Goal: Task Accomplishment & Management: Use online tool/utility

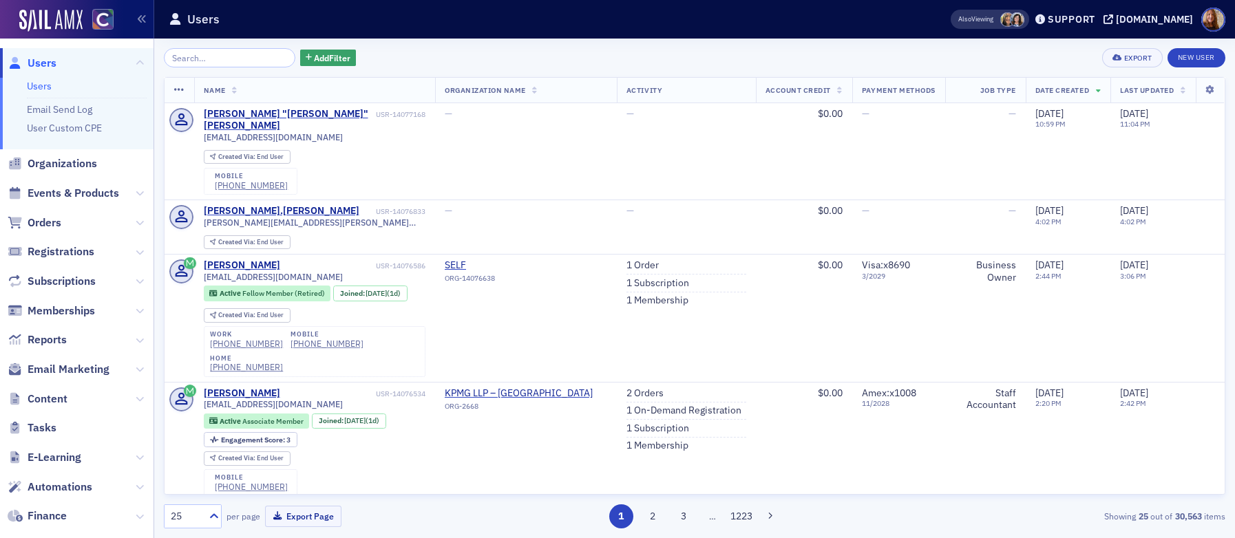
click at [37, 81] on link "Users" at bounding box center [39, 86] width 25 height 12
click at [201, 61] on input "search" at bounding box center [229, 57] width 131 height 19
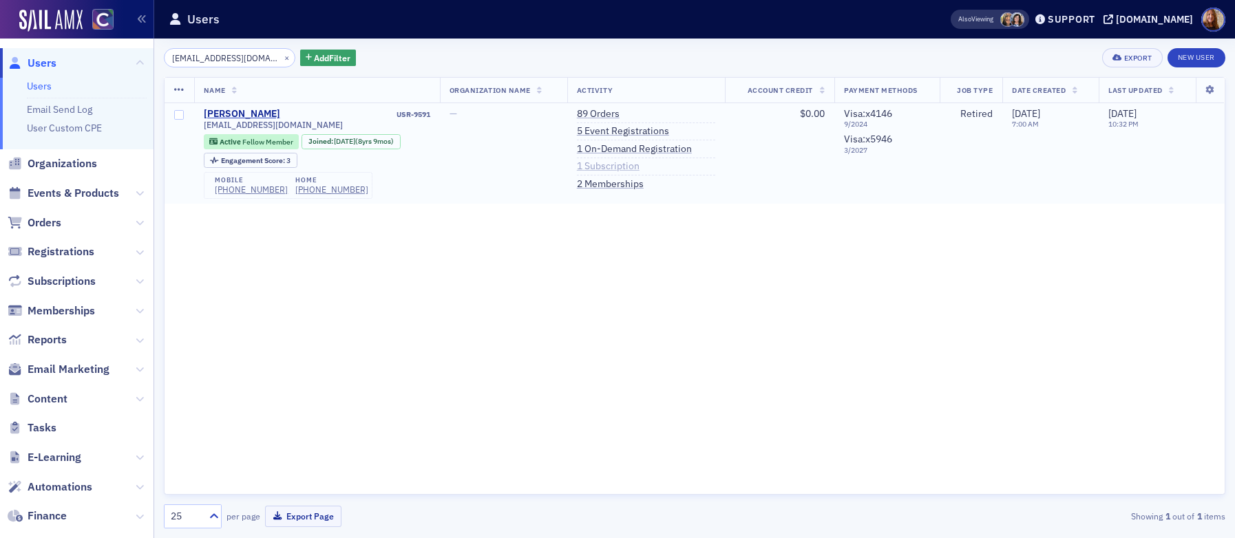
type input "landin417@yahoo.com"
click at [623, 169] on link "1 Subscription" at bounding box center [608, 166] width 63 height 12
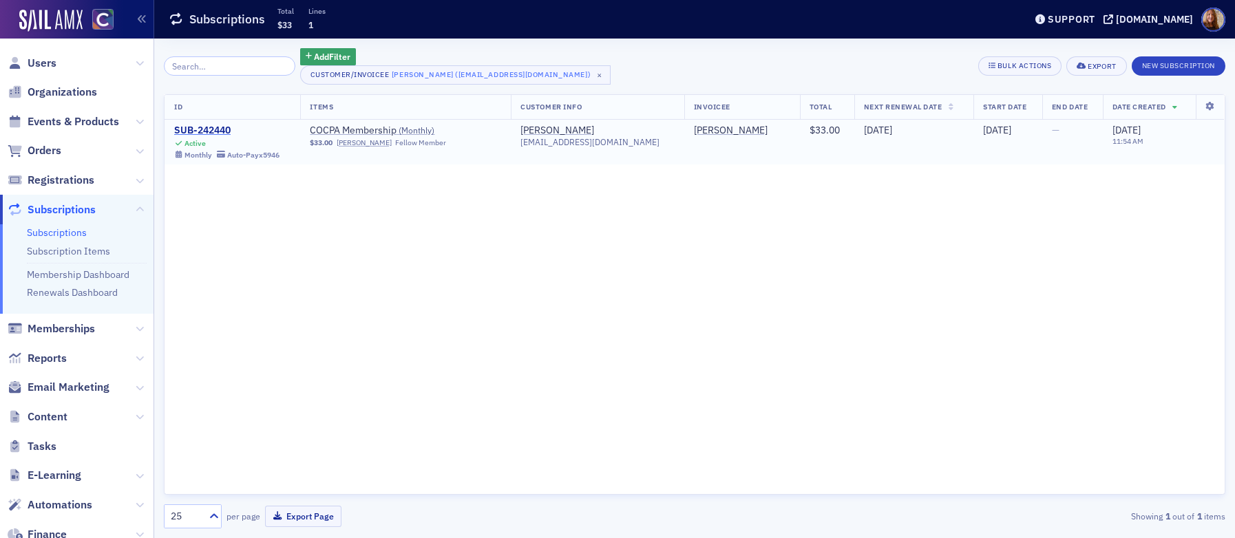
click at [212, 128] on div "SUB-242440" at bounding box center [226, 131] width 105 height 12
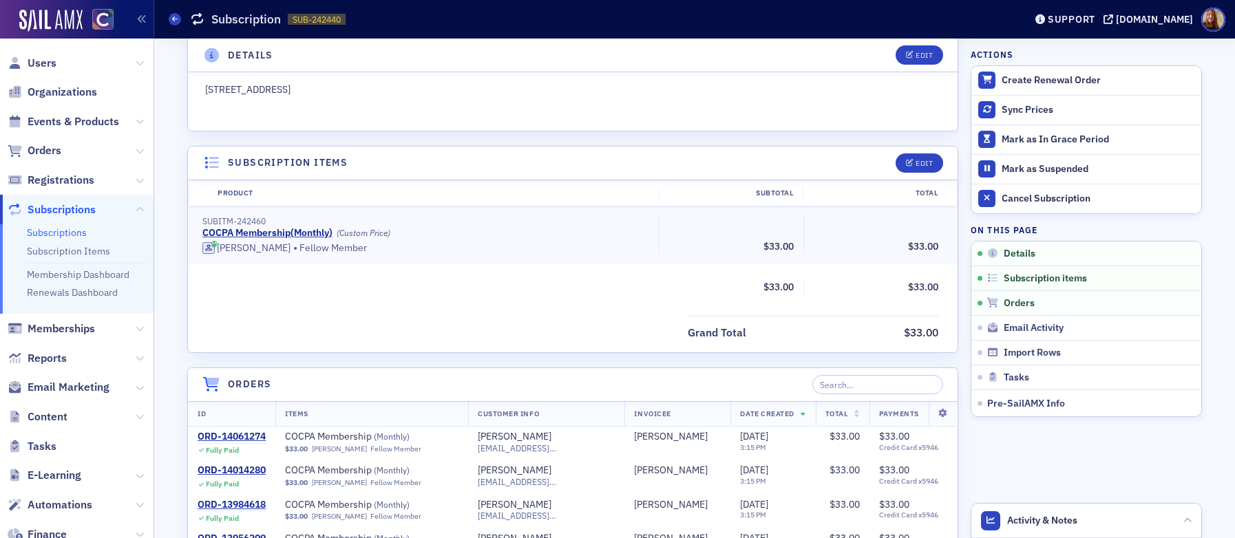
scroll to position [255, 0]
click at [36, 67] on span "Users" at bounding box center [42, 63] width 29 height 15
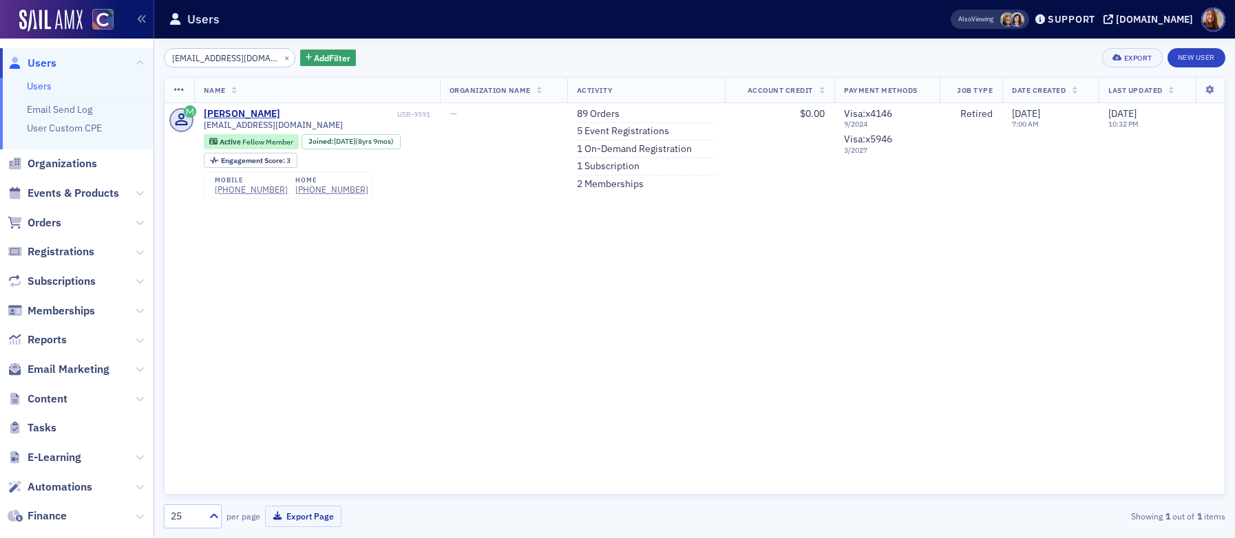
click at [209, 62] on input "[EMAIL_ADDRESS][DOMAIN_NAME]" at bounding box center [229, 57] width 131 height 19
type input "Rodolfo Landin"
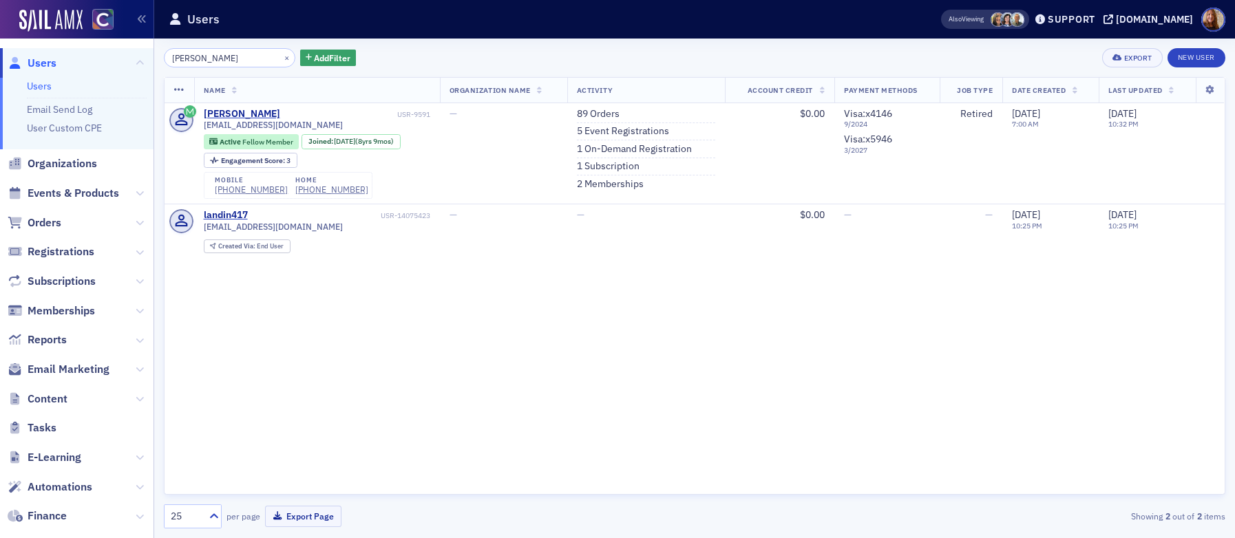
click at [32, 85] on link "Users" at bounding box center [39, 86] width 25 height 12
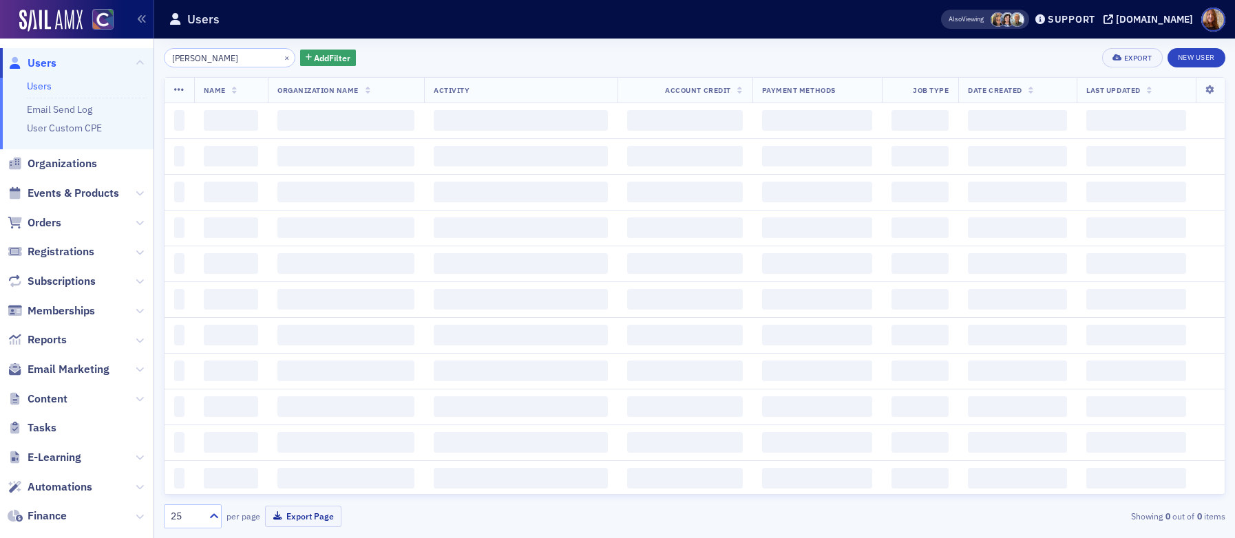
click at [195, 58] on input "Rodolfo Landin" at bounding box center [229, 57] width 131 height 19
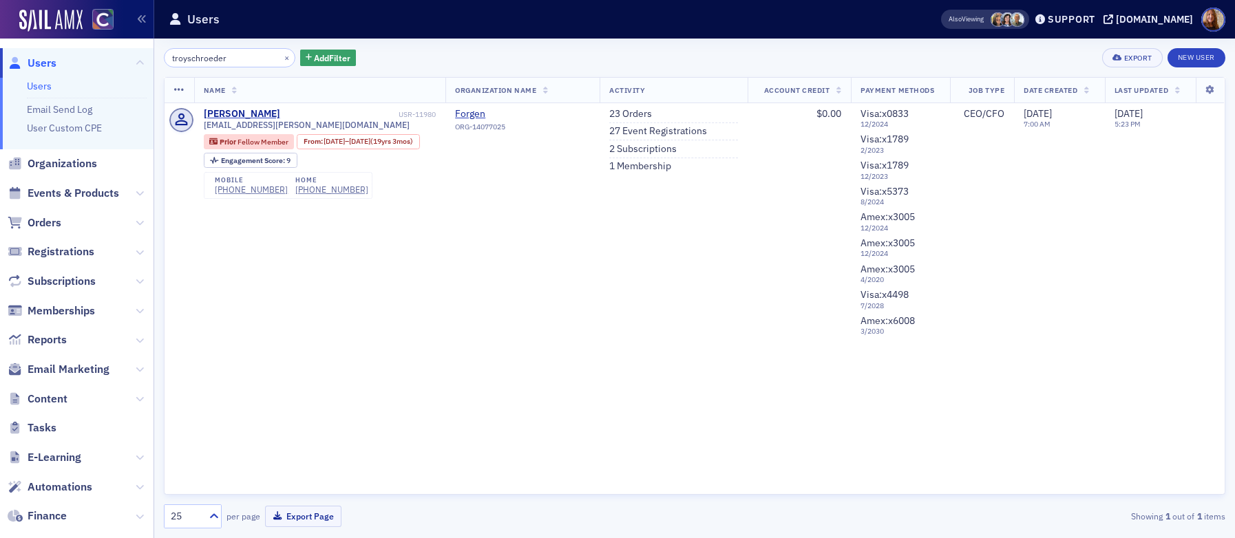
click at [188, 60] on input "troyschroeder" at bounding box center [229, 57] width 131 height 19
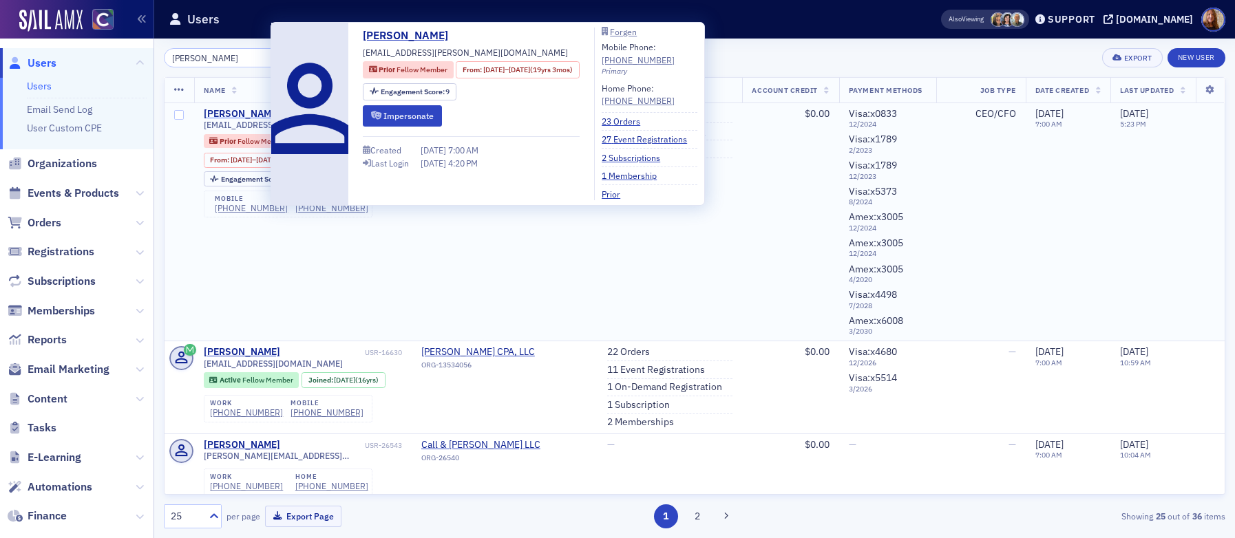
type input "troy schroeder"
click at [257, 110] on div "[PERSON_NAME]" at bounding box center [242, 114] width 76 height 12
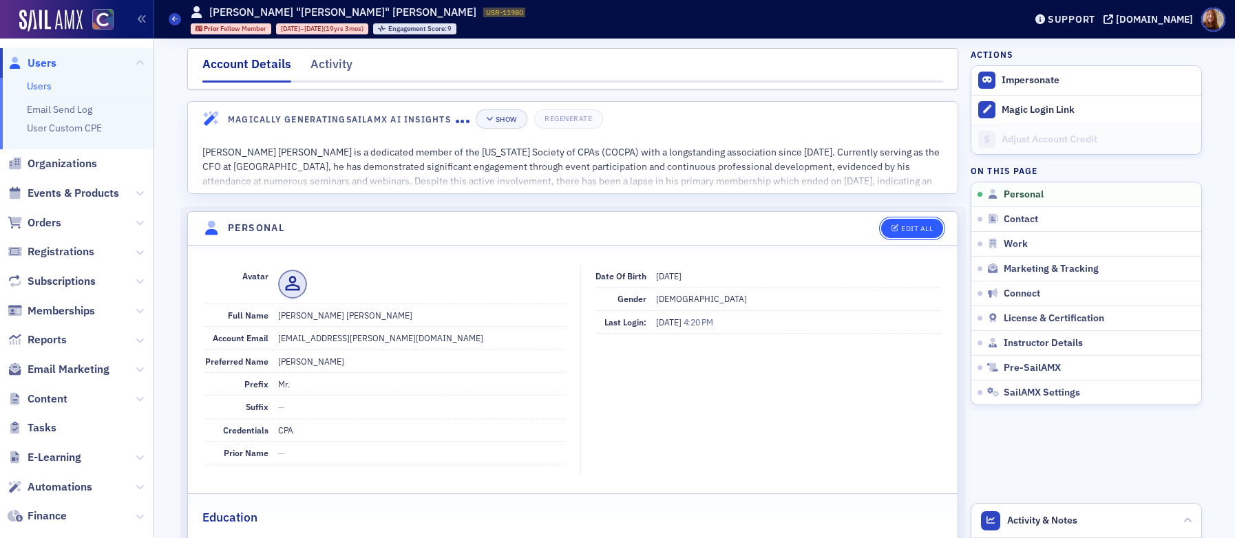
click at [915, 233] on button "Edit All" at bounding box center [912, 228] width 62 height 19
select select "US"
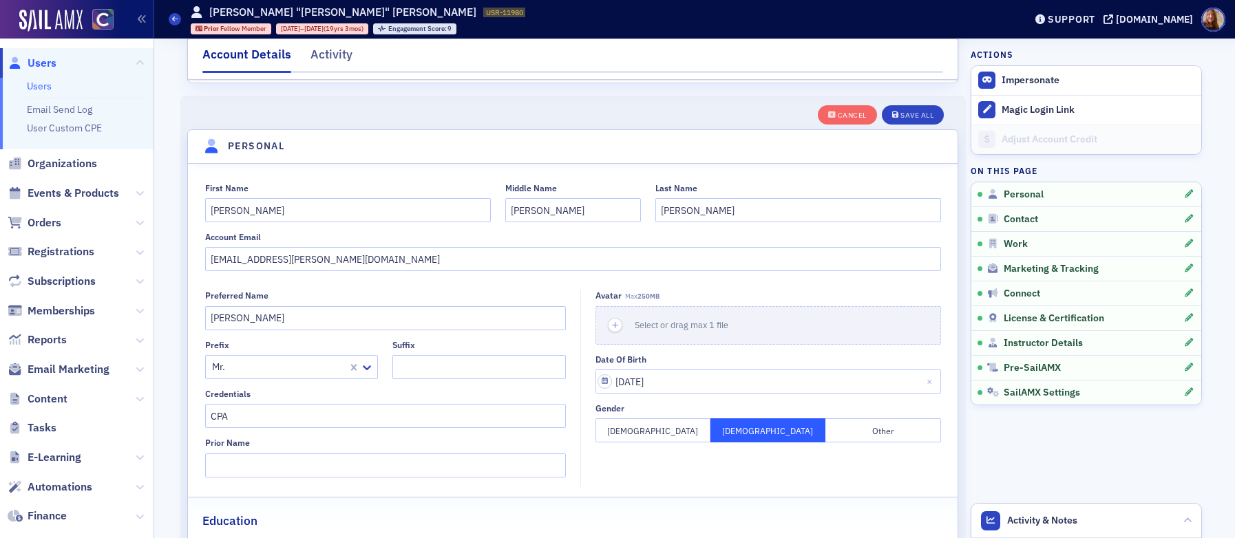
scroll to position [160, 0]
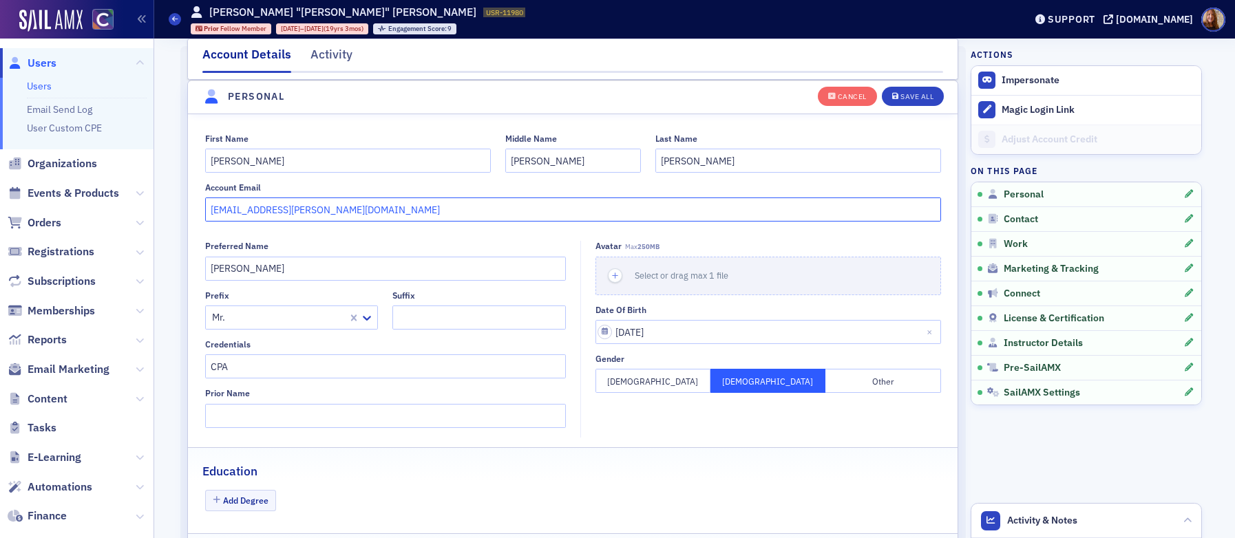
click at [425, 215] on input "troyschroeder@haselden.com" at bounding box center [573, 209] width 736 height 24
paste input "[PERSON_NAME][EMAIL_ADDRESS][PERSON_NAME][PERSON_NAME][DOMAIN_NAME]"
drag, startPoint x: 422, startPoint y: 211, endPoint x: 200, endPoint y: 214, distance: 221.6
click at [195, 213] on div "First Name Troy Middle Name Andrew Last Name Schroeder Account Email troyschroe…" at bounding box center [572, 177] width 769 height 89
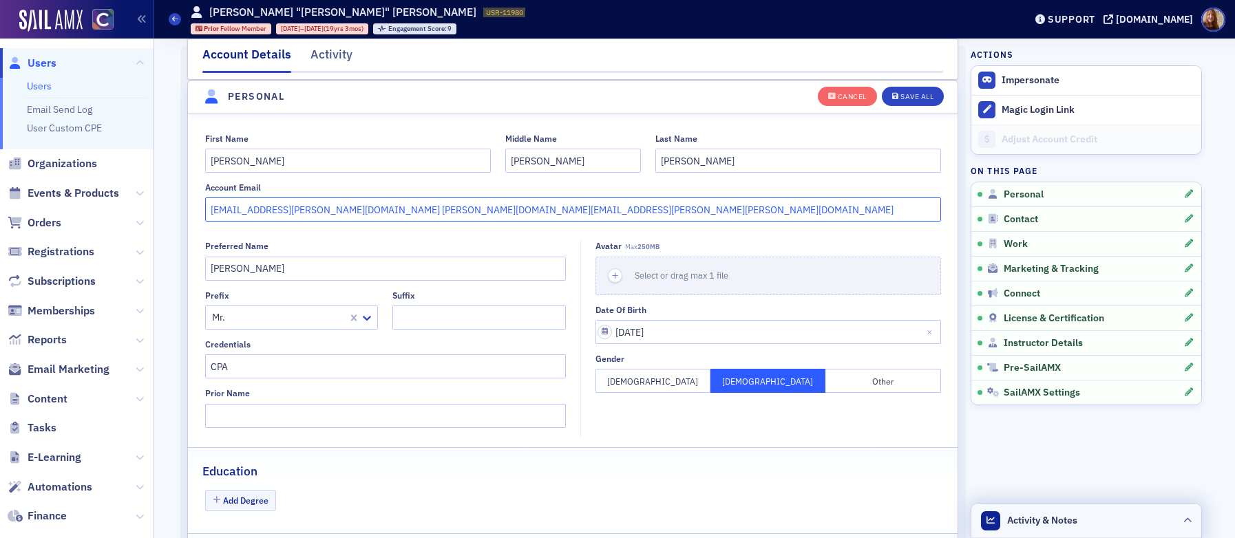
type input "troyschroeder@haselden.com troy.schroeder@forgen.com"
click at [1102, 515] on header "Activity & Notes" at bounding box center [1086, 521] width 230 height 34
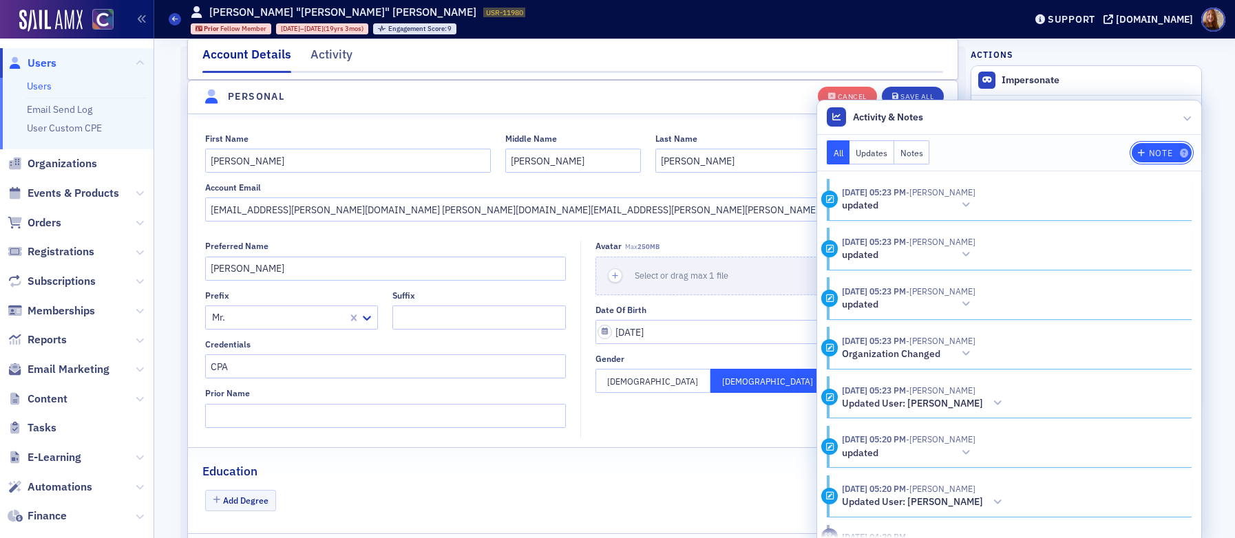
click at [1157, 153] on div "Note" at bounding box center [1160, 153] width 23 height 8
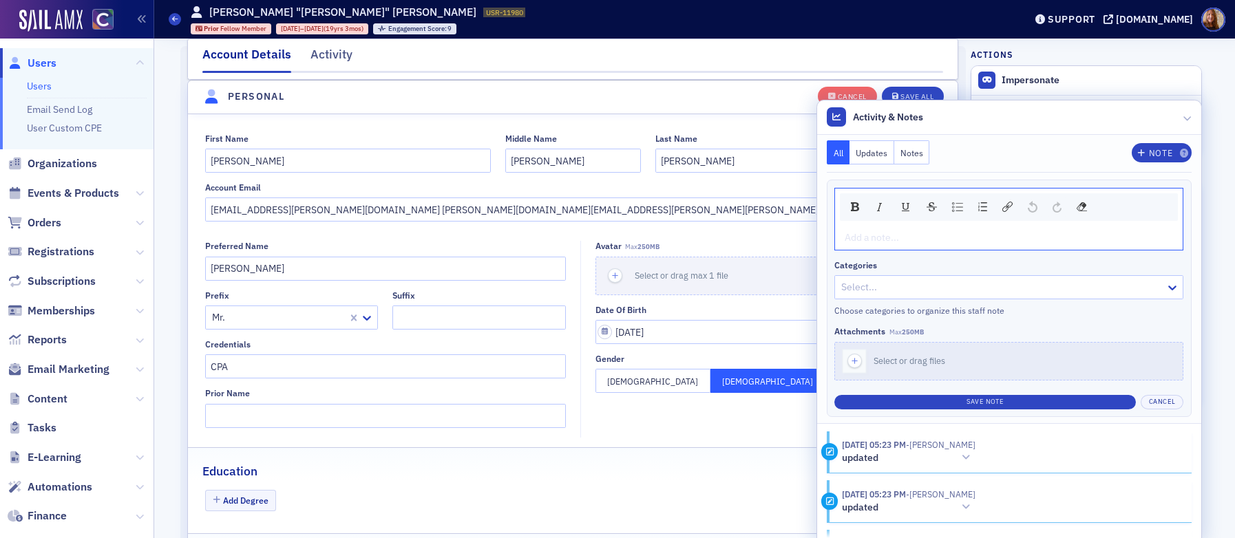
click at [875, 232] on div "rdw-editor" at bounding box center [1009, 238] width 328 height 14
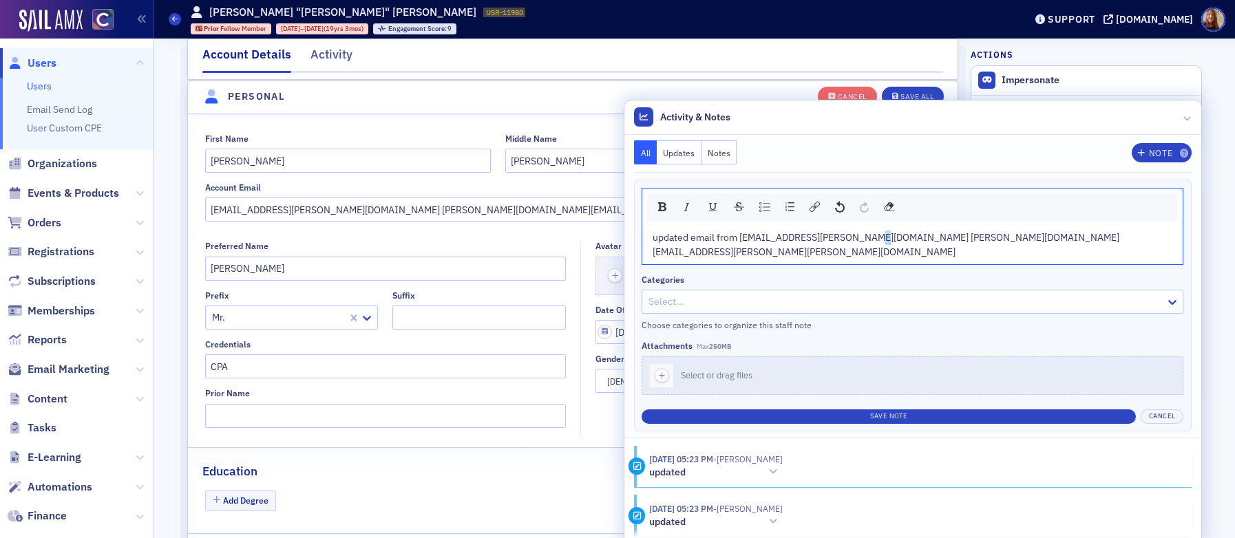
click at [1045, 242] on span "updated email from troyschroeder@haselden.com troy.schroeder@forgen.com" at bounding box center [885, 244] width 467 height 27
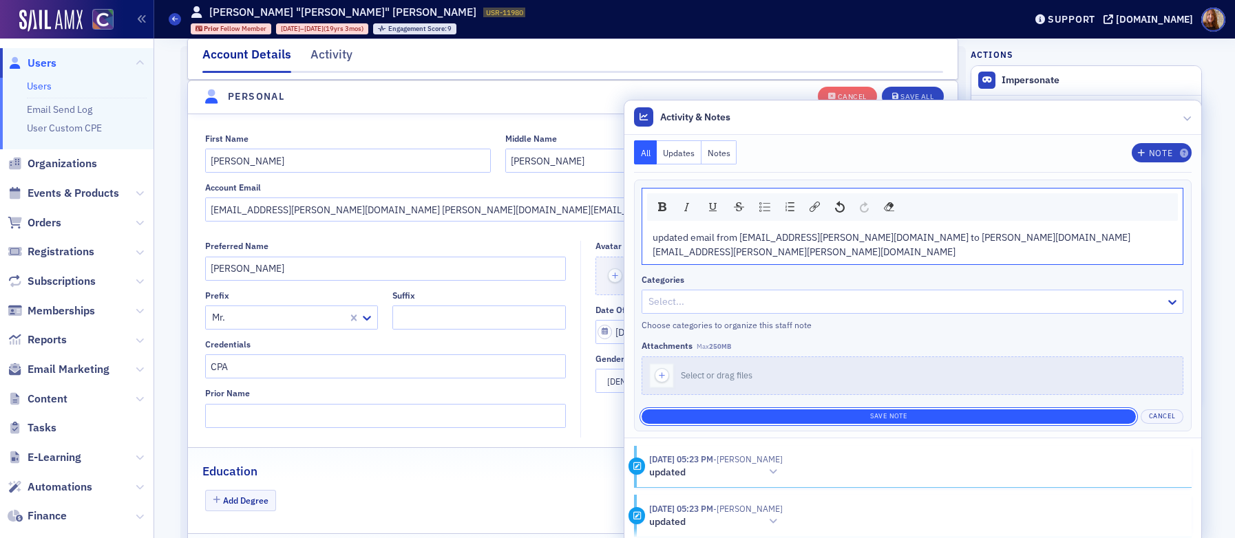
click at [979, 409] on button "Save Note" at bounding box center [888, 416] width 494 height 14
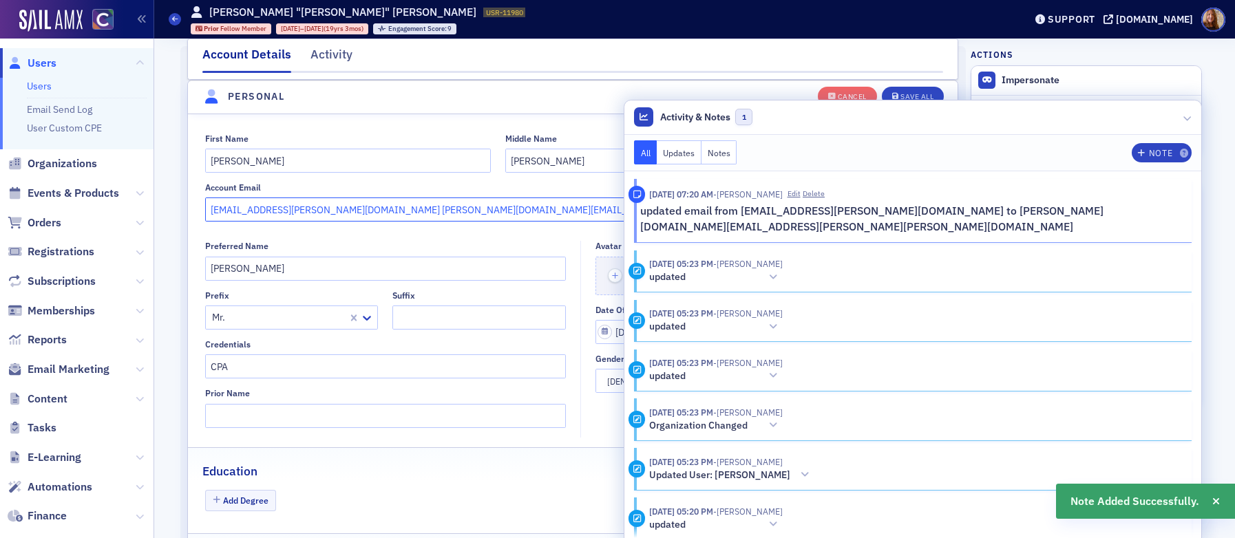
drag, startPoint x: 333, startPoint y: 210, endPoint x: 178, endPoint y: 201, distance: 155.8
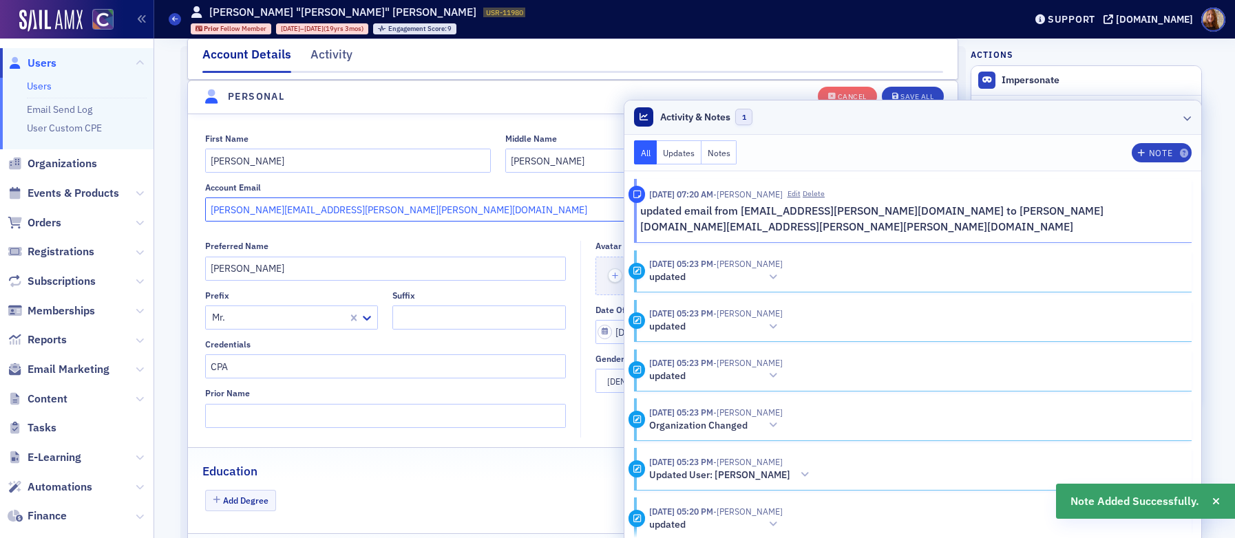
type input "[PERSON_NAME][EMAIL_ADDRESS][PERSON_NAME][PERSON_NAME][DOMAIN_NAME]"
click at [1029, 117] on header "Activity & Notes 1" at bounding box center [912, 117] width 577 height 34
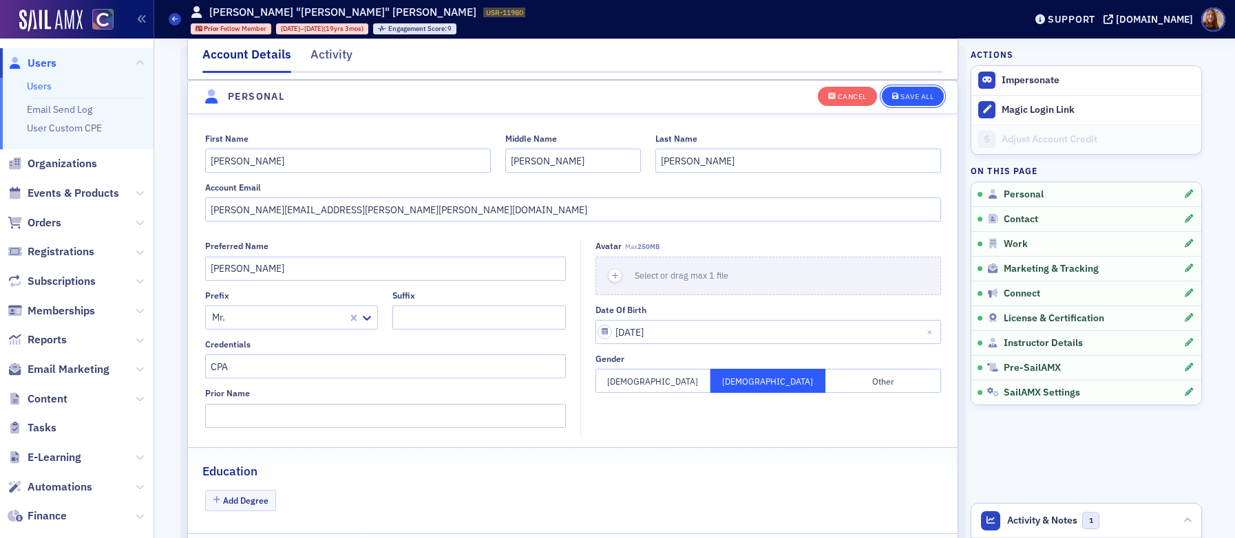
click at [921, 99] on div "Save All" at bounding box center [916, 97] width 33 height 8
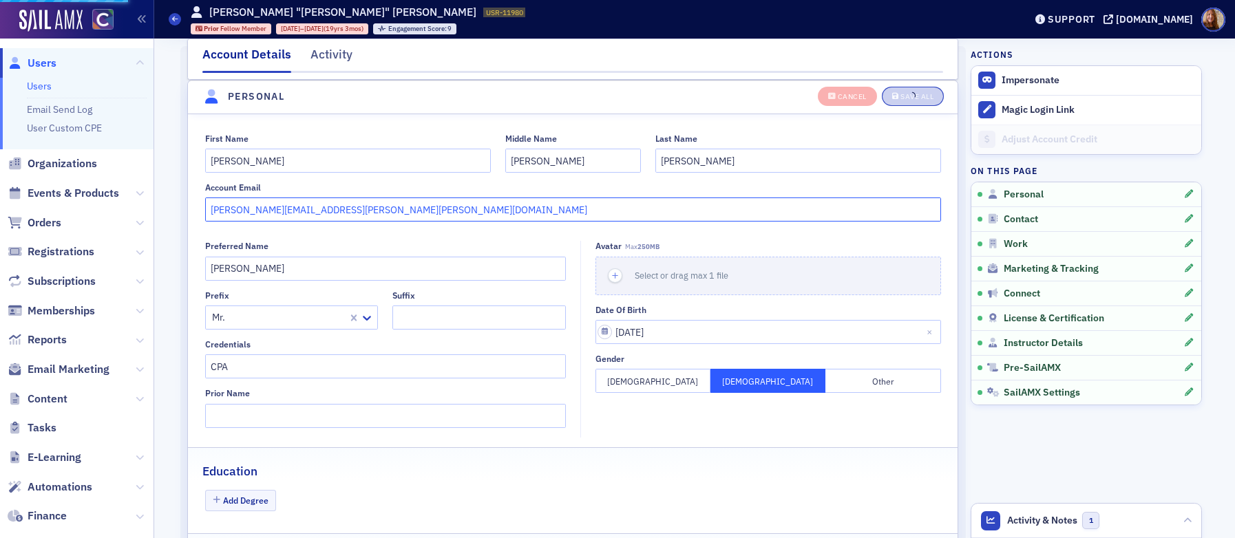
click at [291, 209] on input "[PERSON_NAME][EMAIL_ADDRESS][PERSON_NAME][PERSON_NAME][DOMAIN_NAME]" at bounding box center [573, 209] width 736 height 24
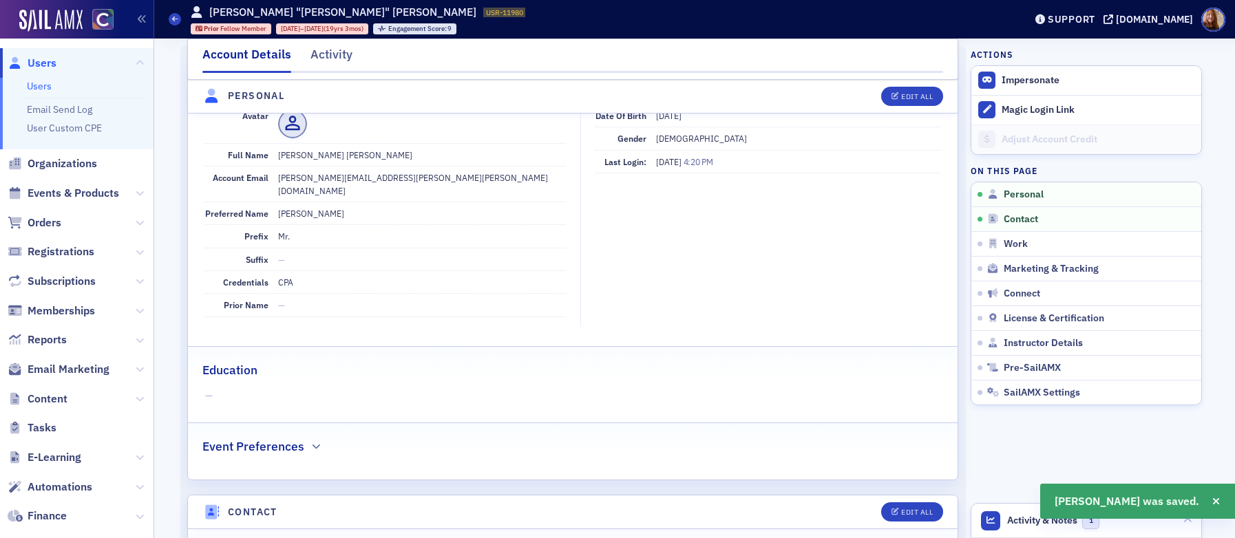
click at [327, 175] on dd "[PERSON_NAME][EMAIL_ADDRESS][PERSON_NAME][PERSON_NAME][DOMAIN_NAME]" at bounding box center [422, 184] width 288 height 35
copy dd "[PERSON_NAME][EMAIL_ADDRESS][PERSON_NAME][PERSON_NAME][DOMAIN_NAME]"
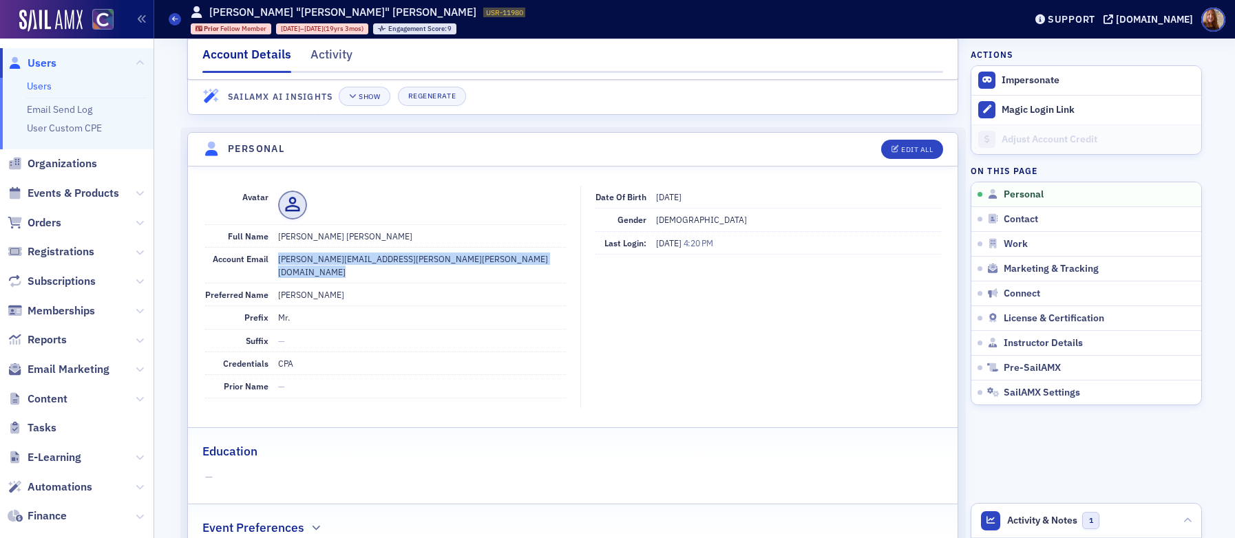
scroll to position [12, 0]
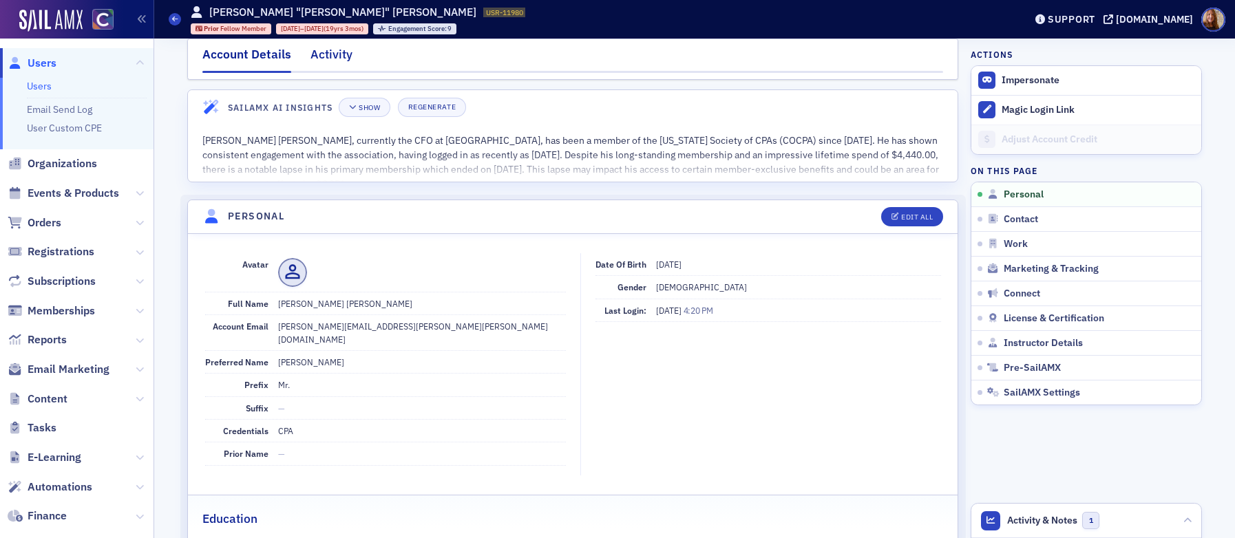
click at [334, 54] on div "Activity" at bounding box center [331, 57] width 42 height 25
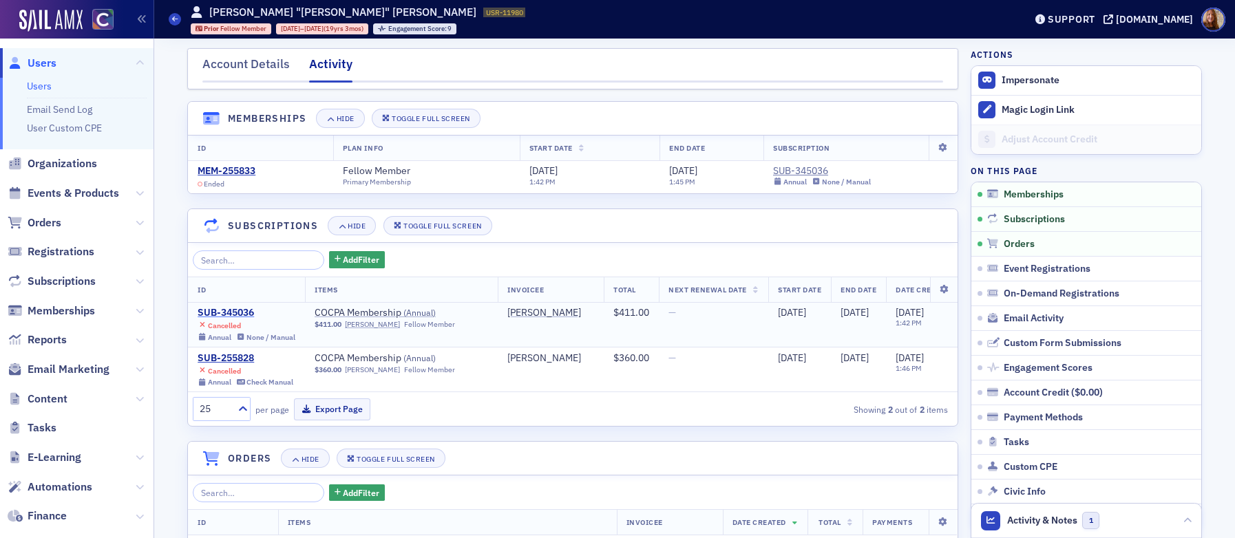
click at [218, 312] on div "SUB-345036" at bounding box center [246, 313] width 98 height 12
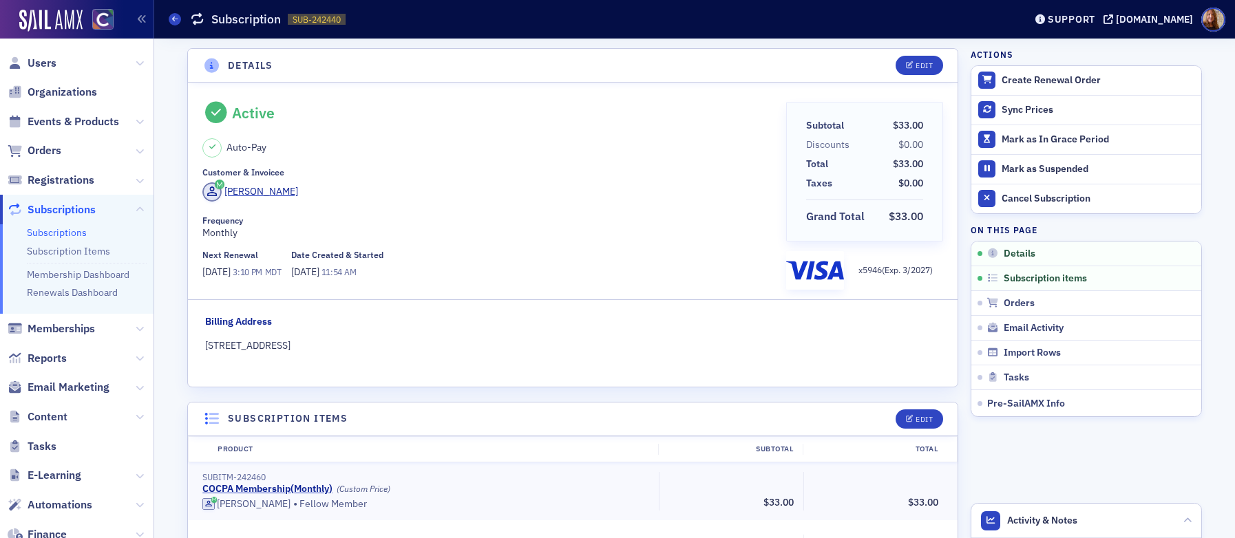
click at [45, 70] on span "Users" at bounding box center [76, 63] width 153 height 30
click at [45, 67] on span "Users" at bounding box center [42, 63] width 29 height 15
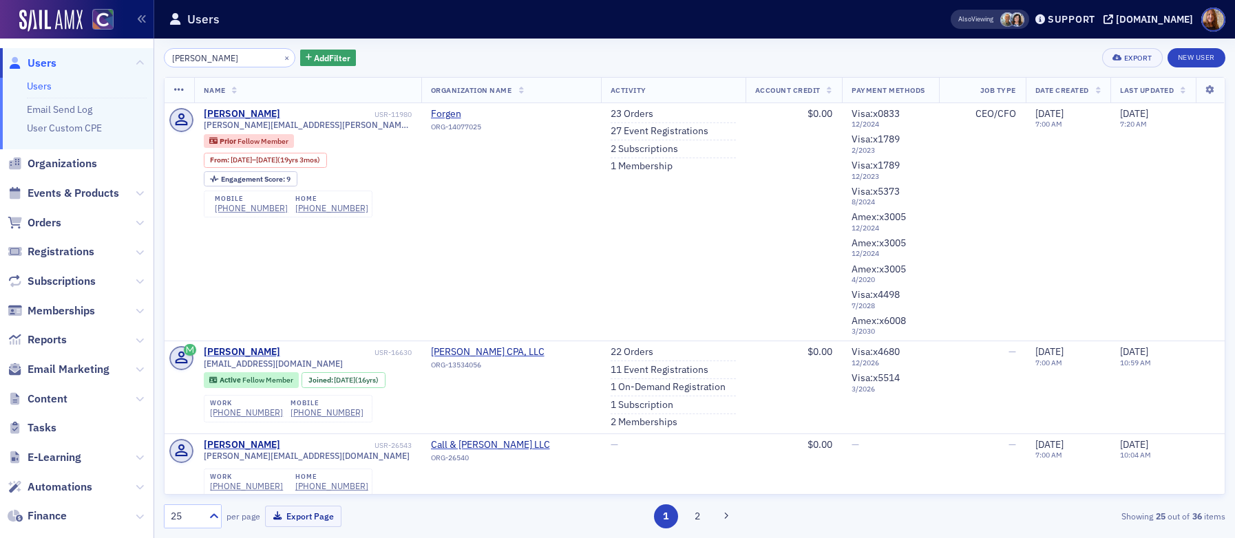
click at [213, 59] on input "troy schroeder" at bounding box center [229, 57] width 131 height 19
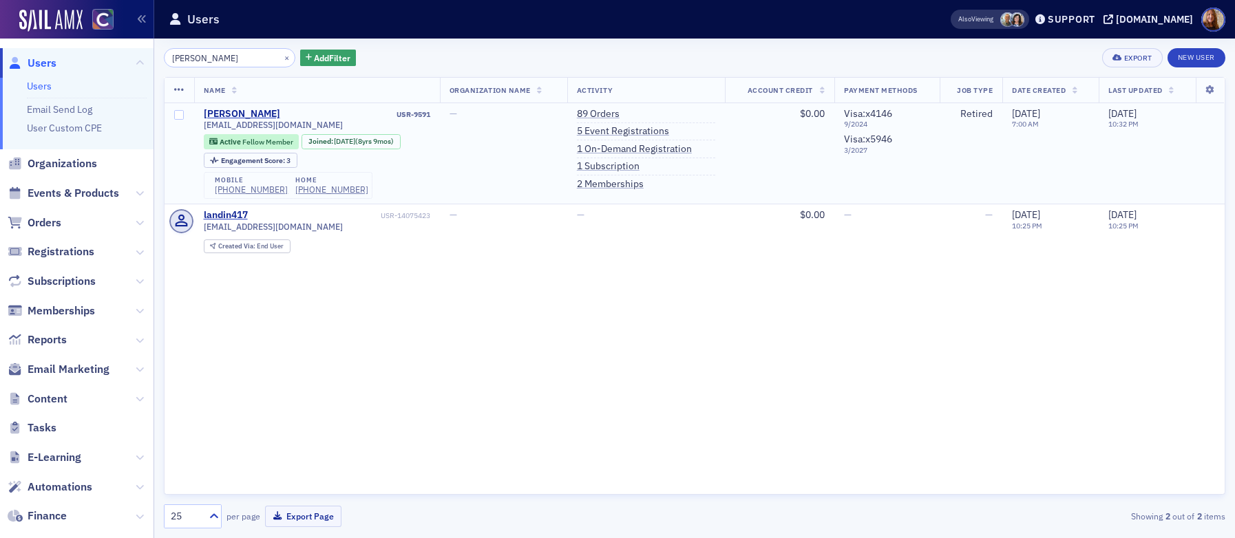
type input "Rodolfo Landin"
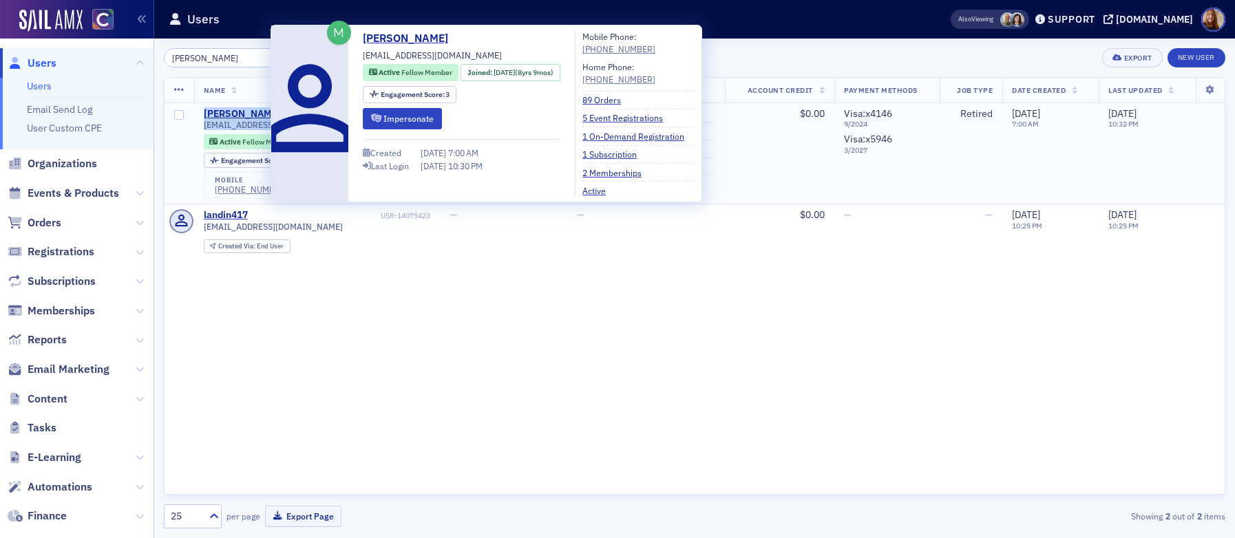
drag, startPoint x: 300, startPoint y: 122, endPoint x: 204, endPoint y: 113, distance: 96.8
click at [204, 113] on div "Rodolfo Landin USR-9591 landin417@yahoo.com Active Fellow Member Joined : 12/16…" at bounding box center [317, 153] width 226 height 91
copy div "Rodolfo Landin USR-9591 landin417@yahoo.com"
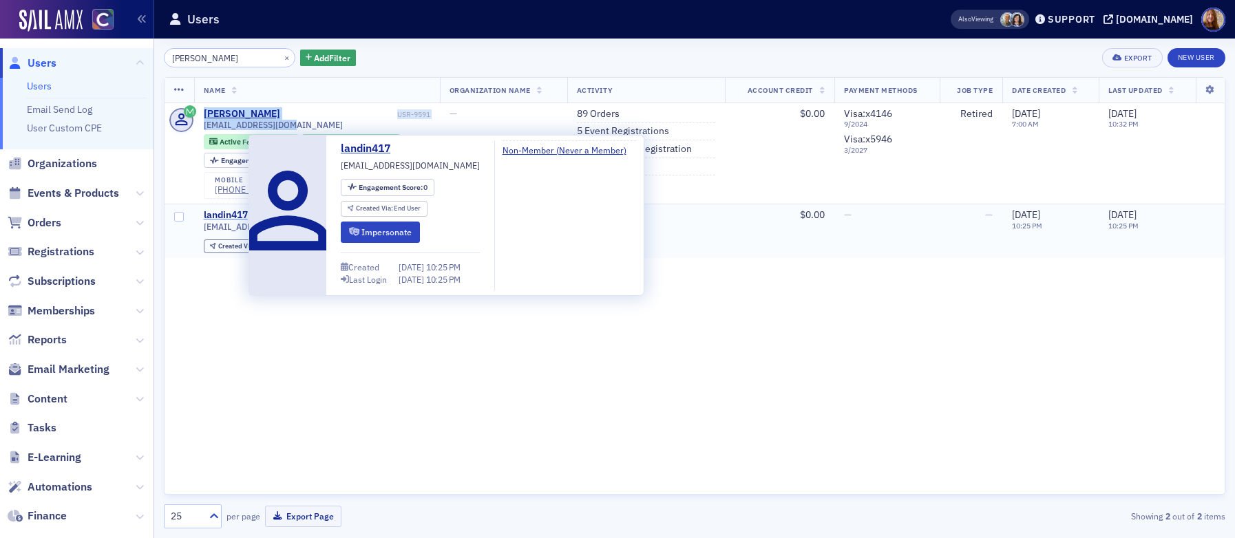
click at [226, 214] on div "landin417" at bounding box center [226, 215] width 44 height 12
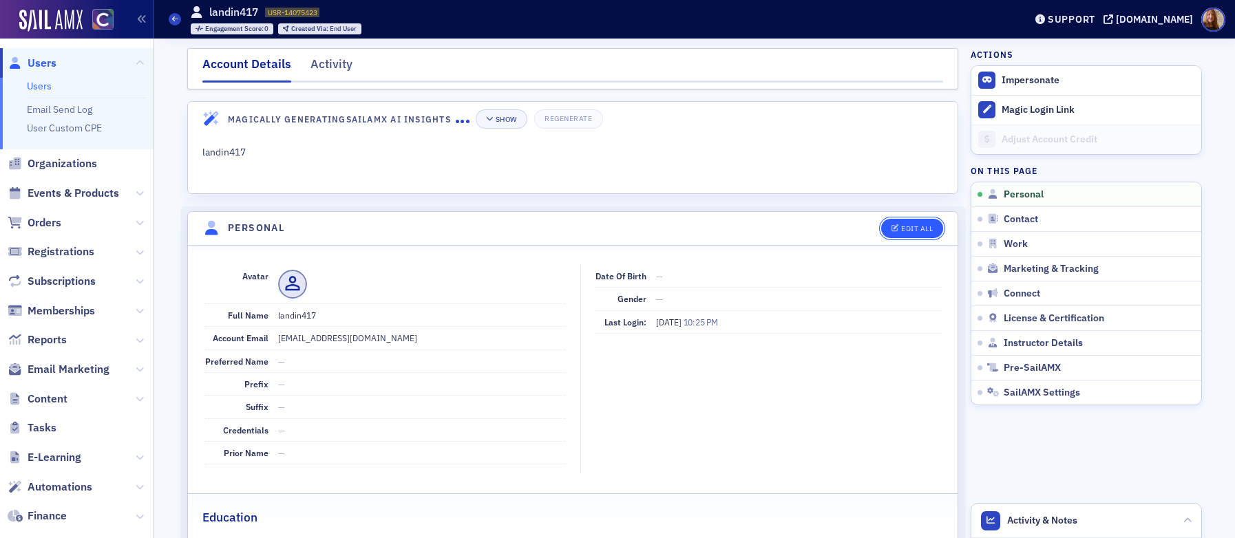
click at [917, 230] on div "Edit All" at bounding box center [917, 229] width 32 height 8
select select "US"
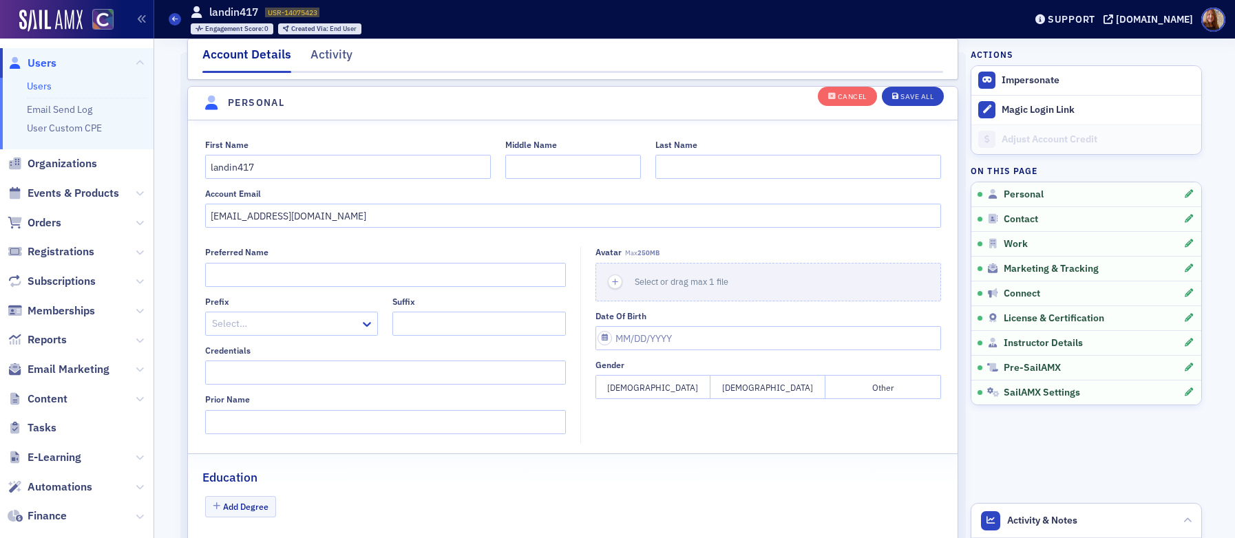
scroll to position [160, 0]
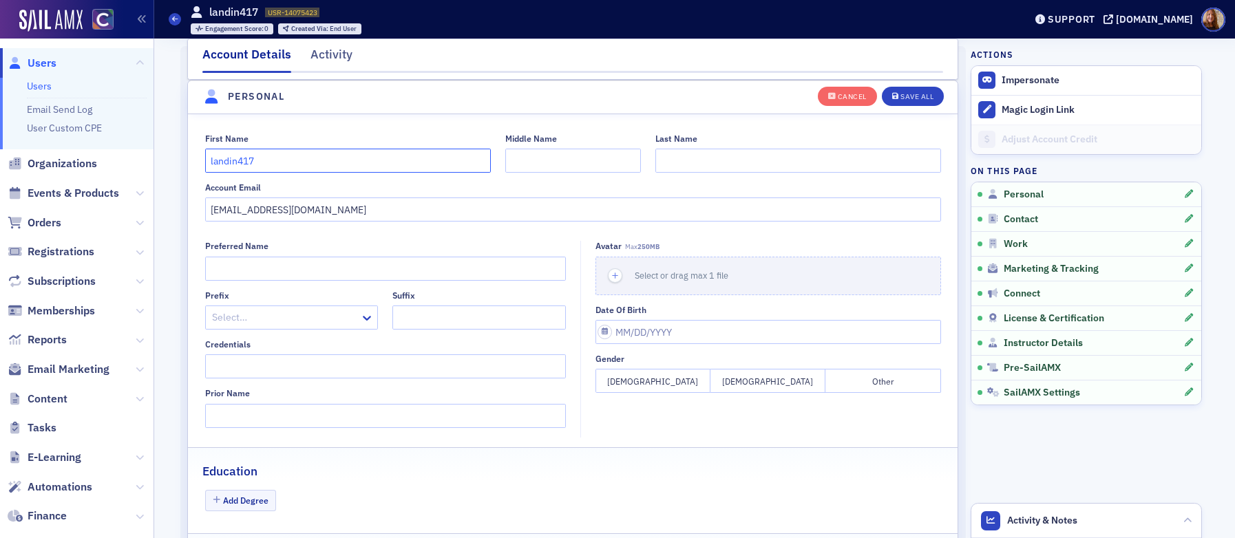
click at [205, 156] on input "landin417" at bounding box center [348, 161] width 286 height 24
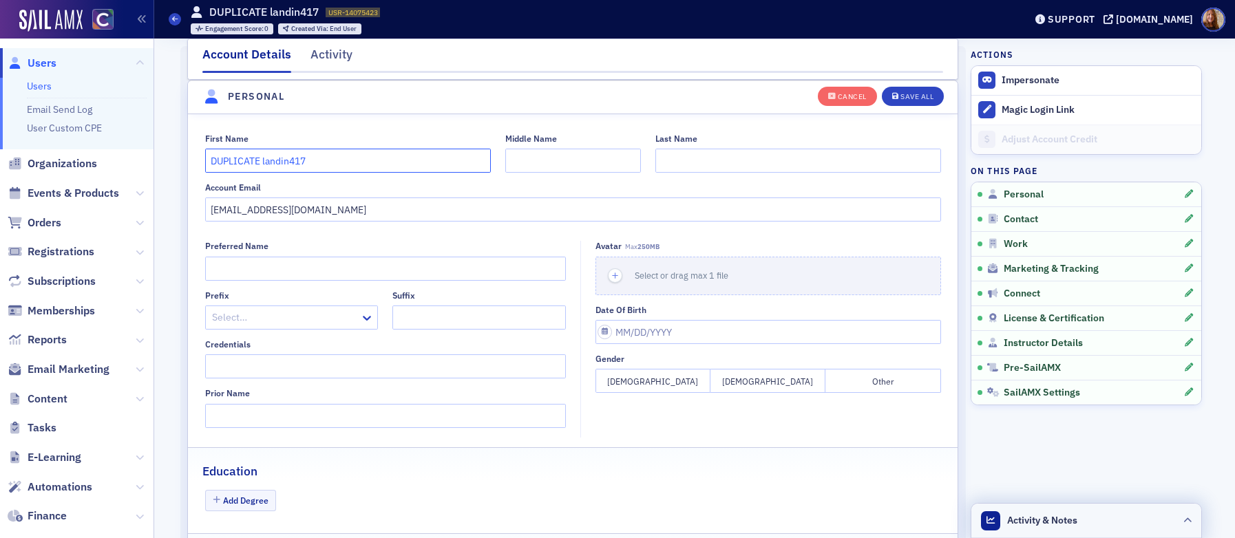
type input "DUPLICATE landin417"
click at [1087, 517] on header "Activity & Notes" at bounding box center [1086, 521] width 230 height 34
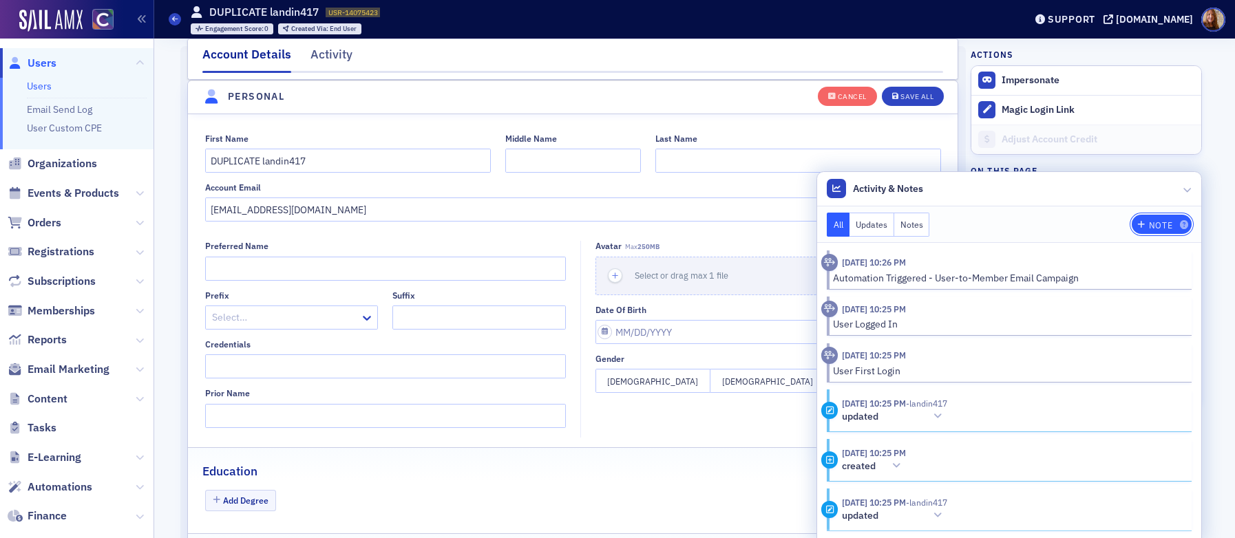
click at [1149, 224] on div "Note" at bounding box center [1160, 226] width 23 height 8
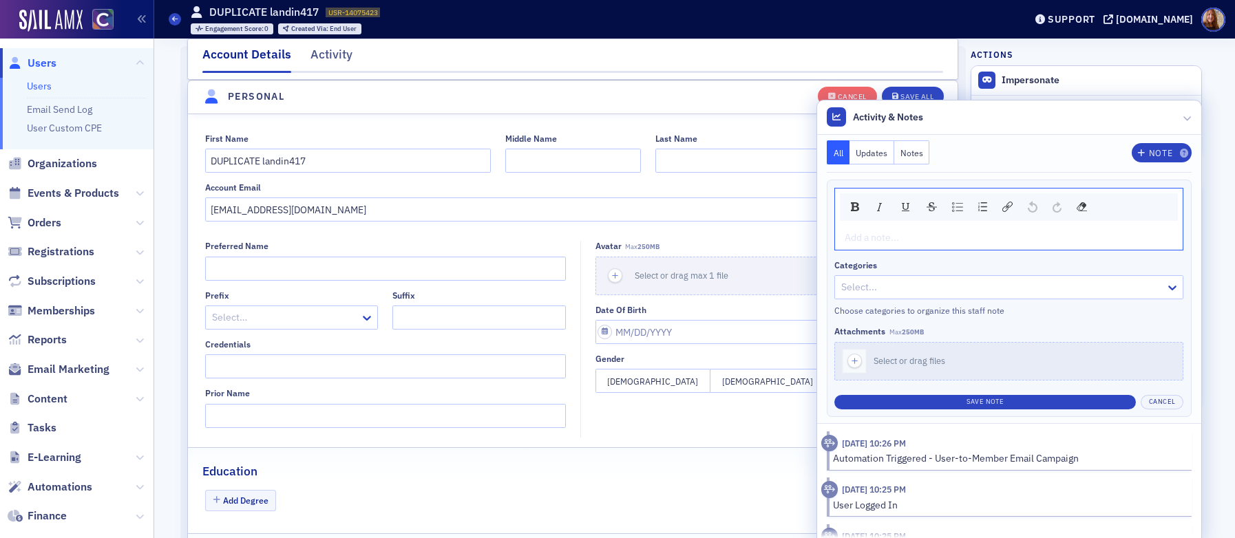
click at [853, 233] on div "rdw-editor" at bounding box center [1009, 238] width 328 height 14
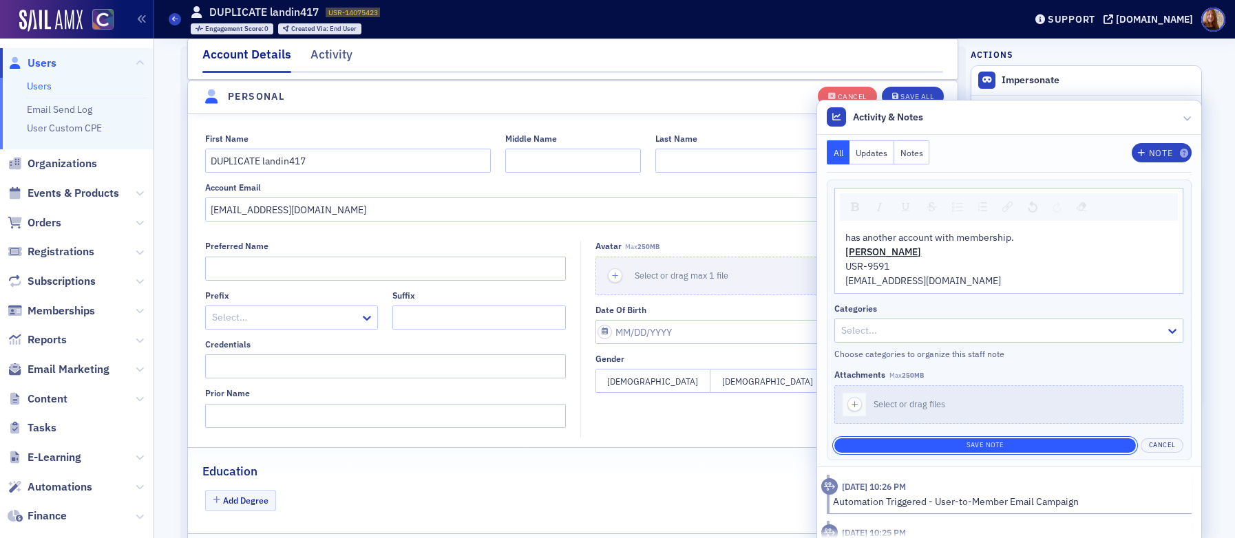
click at [1012, 442] on button "Save Note" at bounding box center [984, 445] width 301 height 14
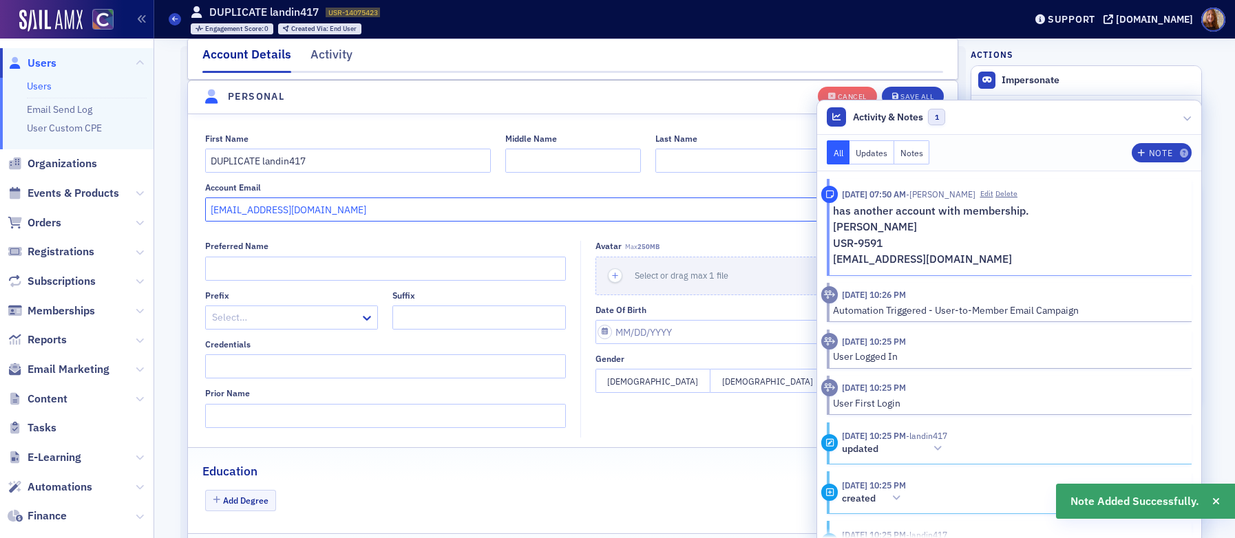
click at [261, 212] on input "landin417@gmail.com" at bounding box center [573, 209] width 736 height 24
click at [1111, 245] on p "USR-9591" at bounding box center [1007, 243] width 349 height 17
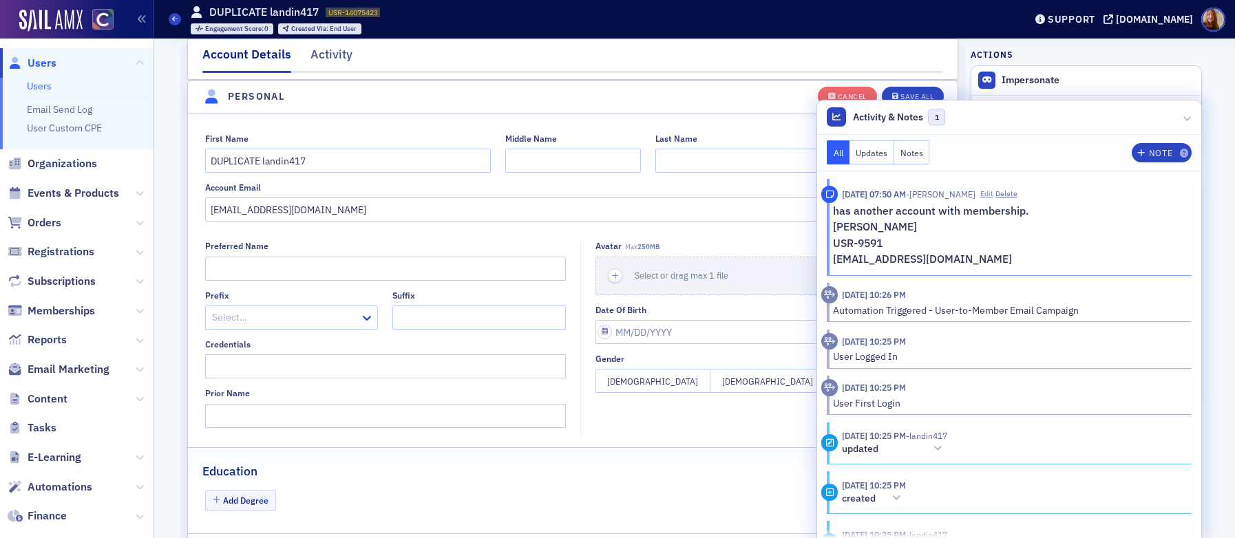
click at [993, 193] on button "Edit" at bounding box center [986, 194] width 13 height 11
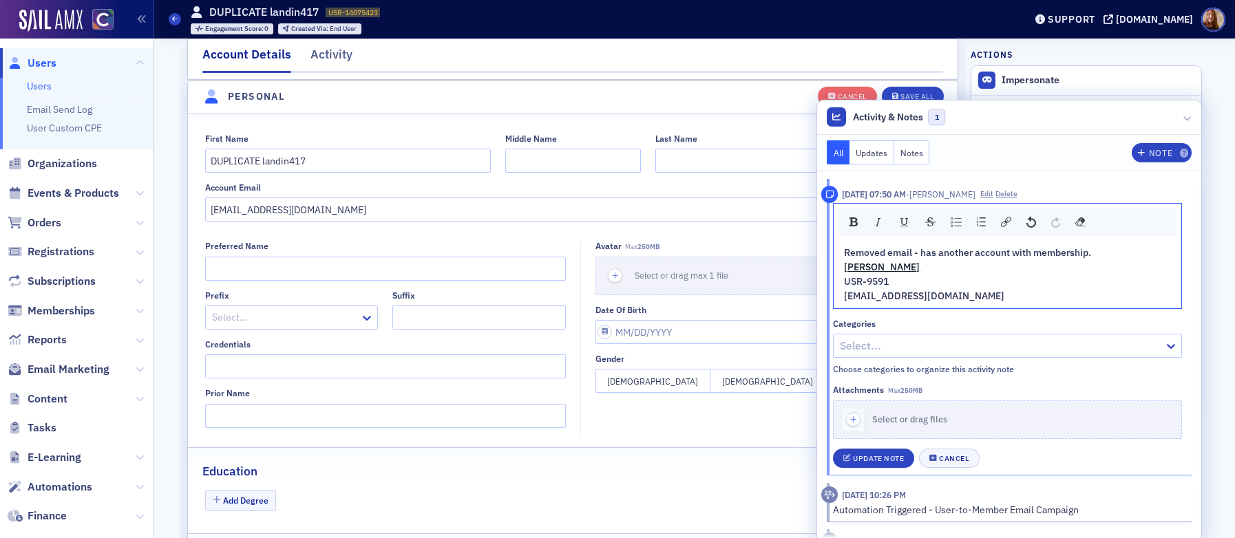
drag, startPoint x: 1095, startPoint y: 256, endPoint x: 830, endPoint y: 253, distance: 265.0
click at [833, 253] on div "Removed email - has another account with membership. Rodolfo Landin USR-9591 la…" at bounding box center [1007, 274] width 348 height 67
click at [849, 222] on img "rdw-inline-control" at bounding box center [853, 221] width 8 height 9
click at [876, 459] on div "Update Note" at bounding box center [878, 459] width 51 height 8
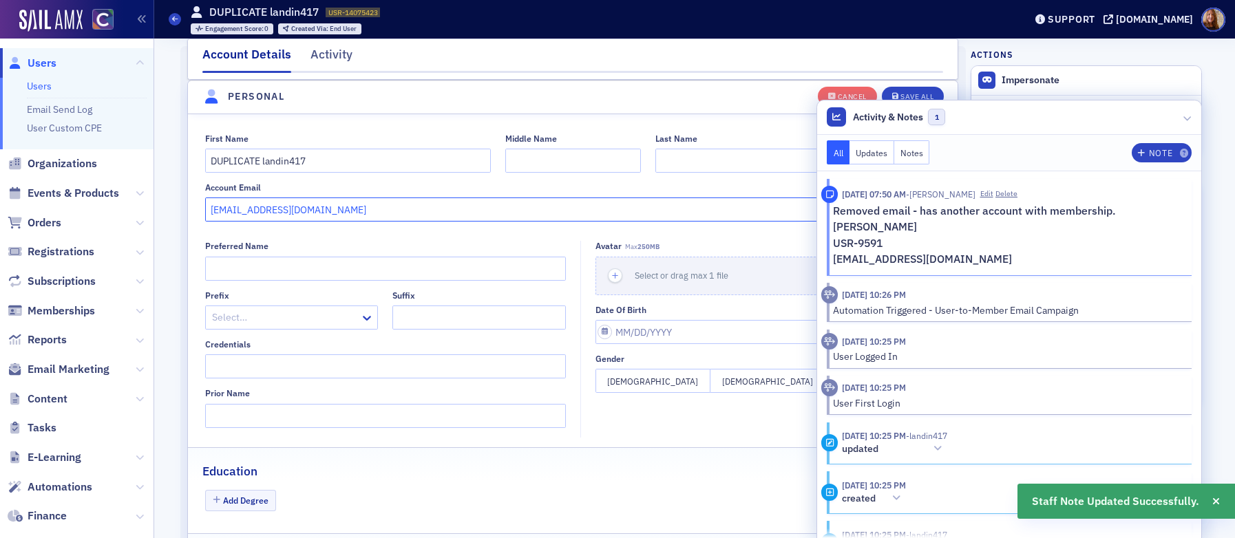
click at [279, 213] on input "landin417@gmail.com" at bounding box center [573, 209] width 736 height 24
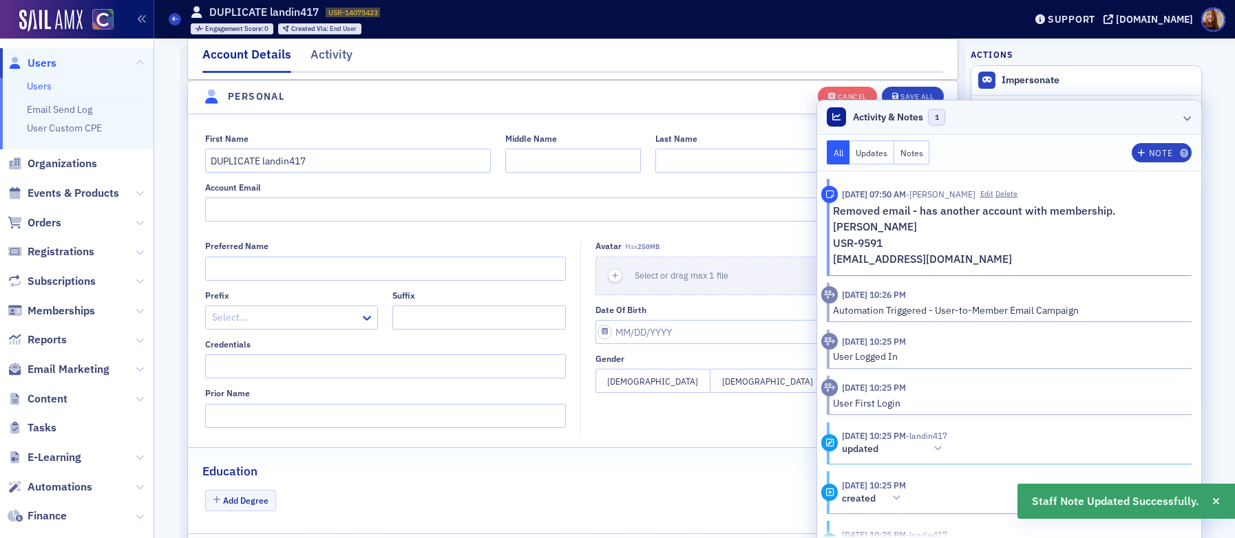
click at [1020, 113] on header "Activity & Notes 1" at bounding box center [1009, 117] width 384 height 34
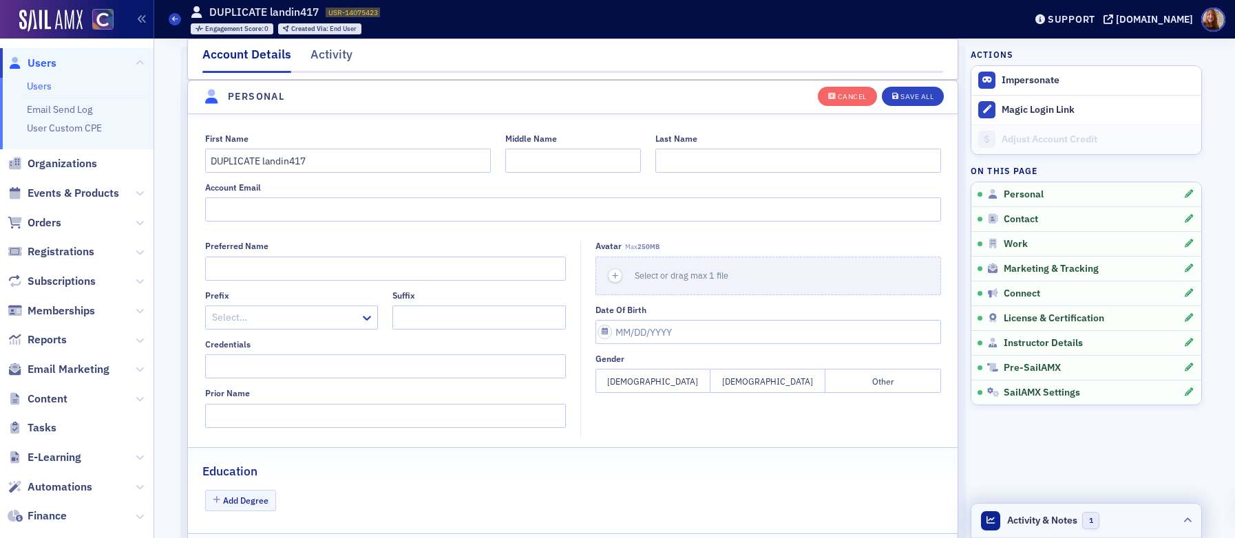
click at [1009, 520] on span "Activity & Notes" at bounding box center [1042, 520] width 70 height 14
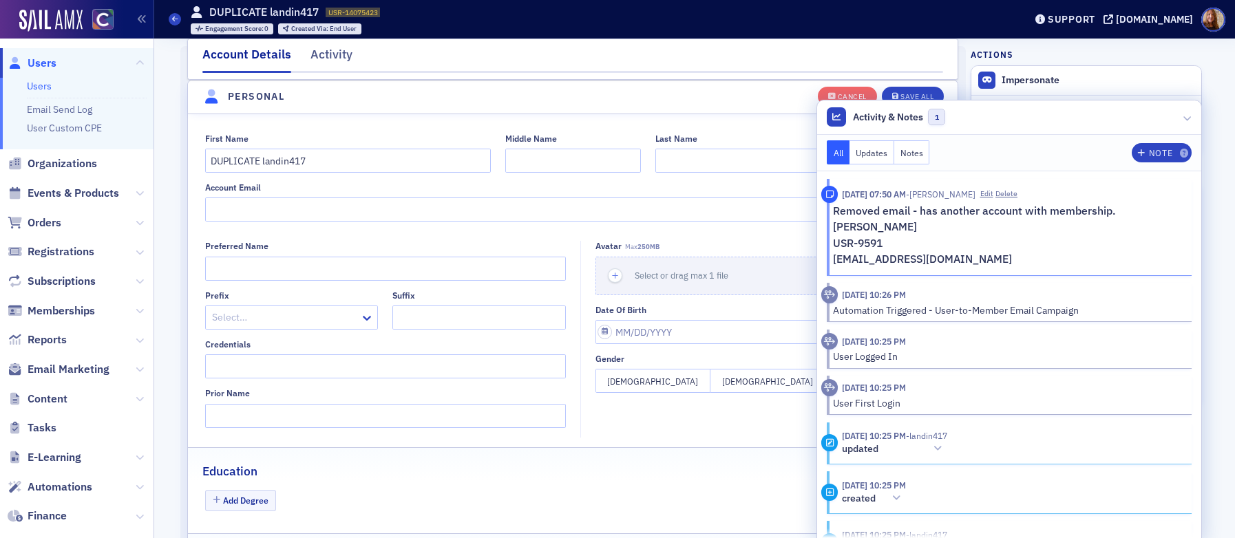
drag, startPoint x: 721, startPoint y: 86, endPoint x: 740, endPoint y: 85, distance: 19.3
click at [721, 85] on header "Personal" at bounding box center [572, 98] width 769 height 34
click at [1025, 114] on header "Activity & Notes 1" at bounding box center [1009, 117] width 384 height 34
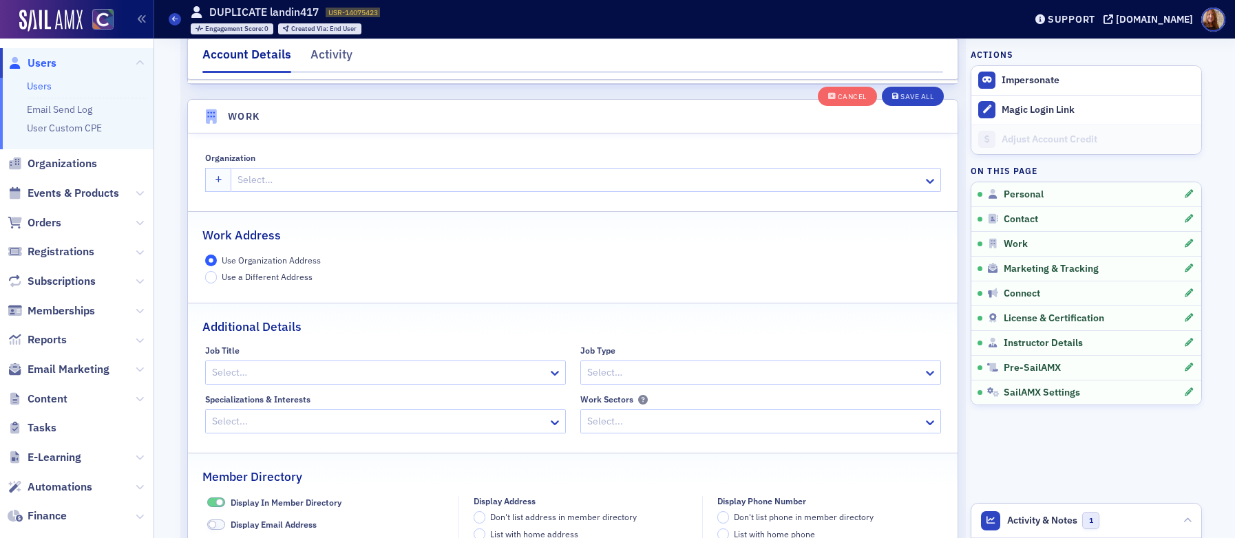
scroll to position [1168, 0]
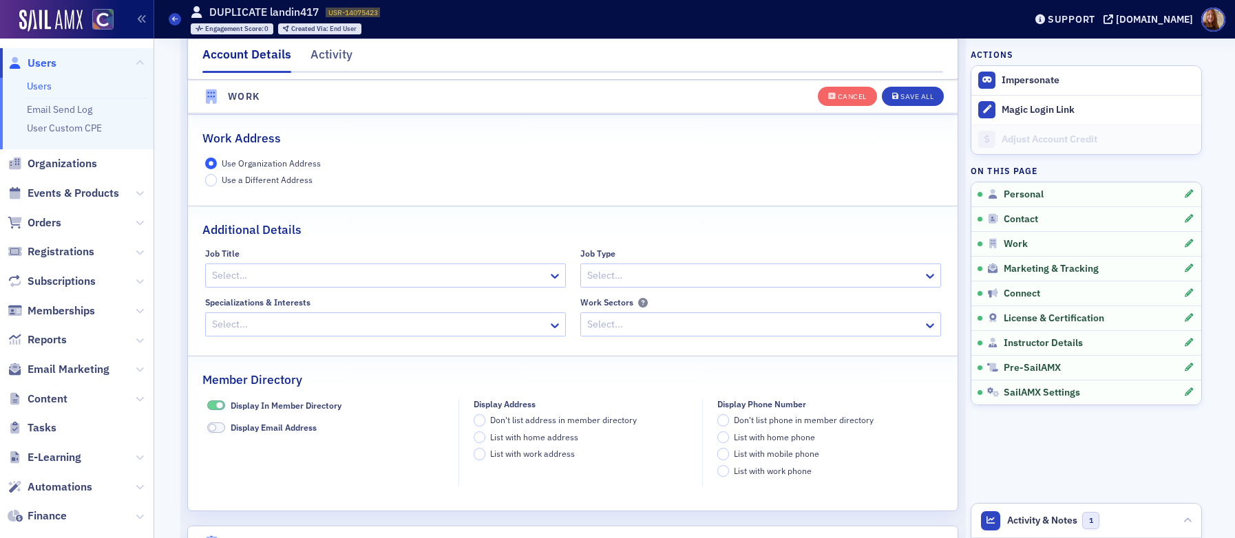
click at [934, 78] on div "Account Details Activity" at bounding box center [572, 59] width 771 height 41
click at [912, 96] on div "Save All" at bounding box center [916, 97] width 33 height 8
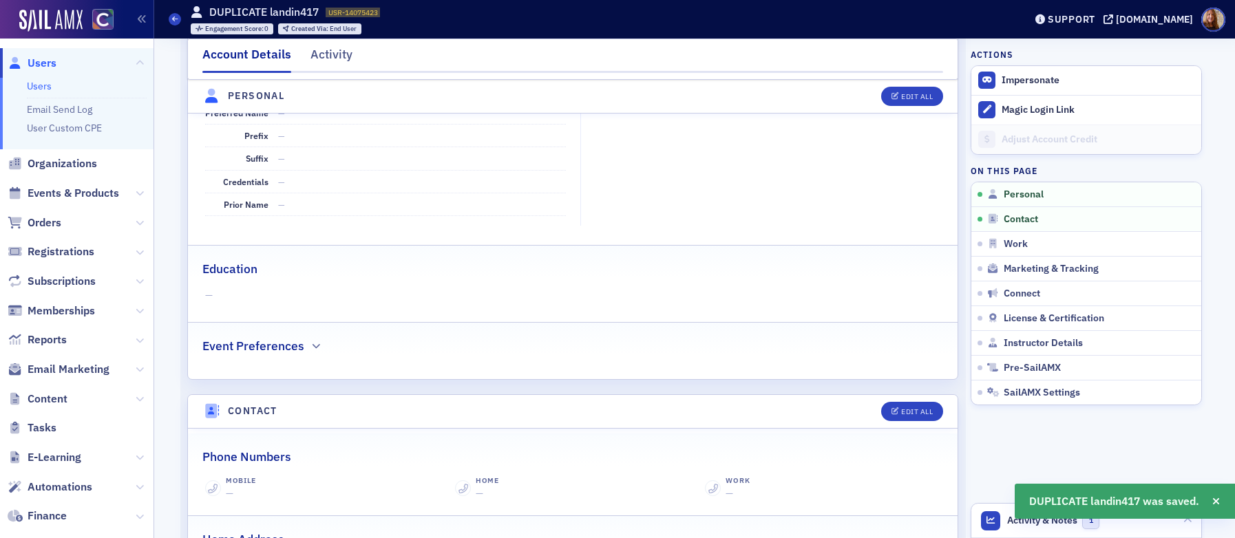
scroll to position [0, 0]
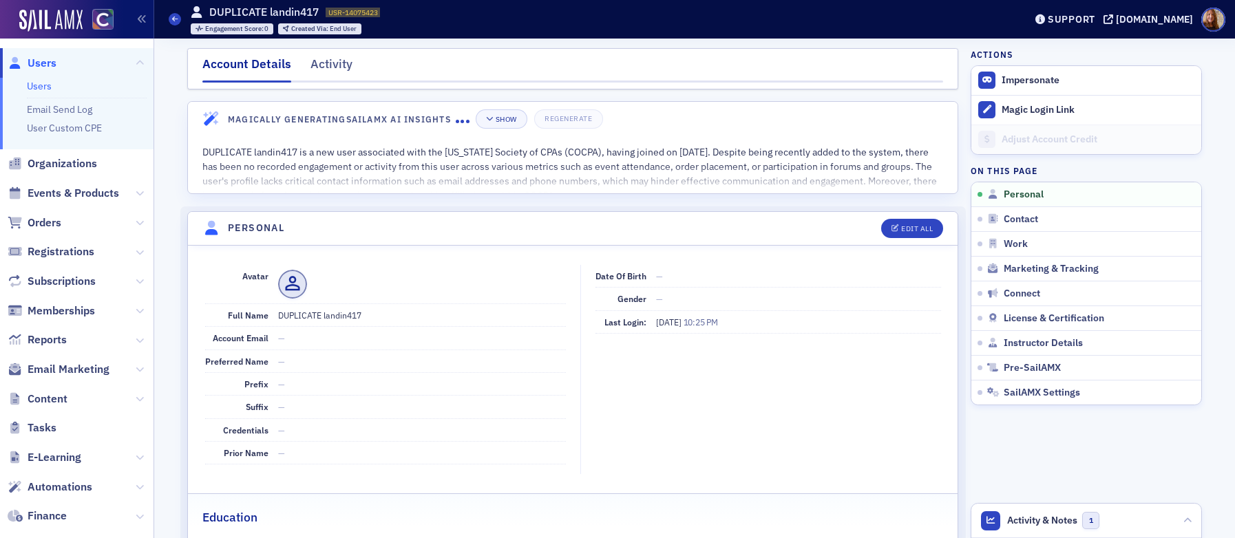
click at [34, 85] on link "Users" at bounding box center [39, 86] width 25 height 12
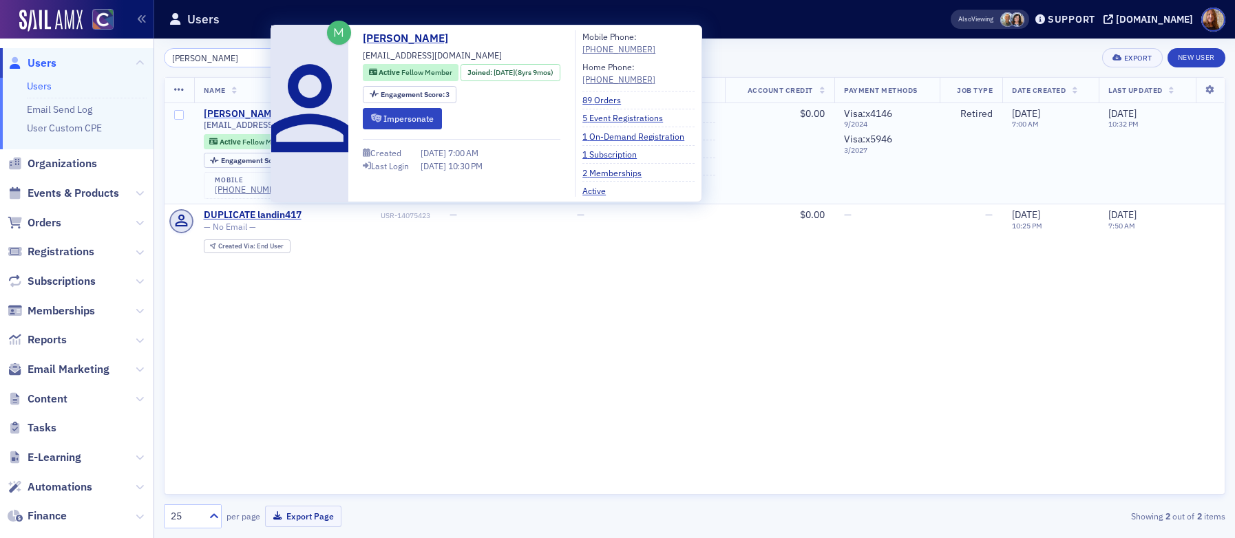
click at [239, 114] on div "Rodolfo Landin" at bounding box center [242, 114] width 76 height 12
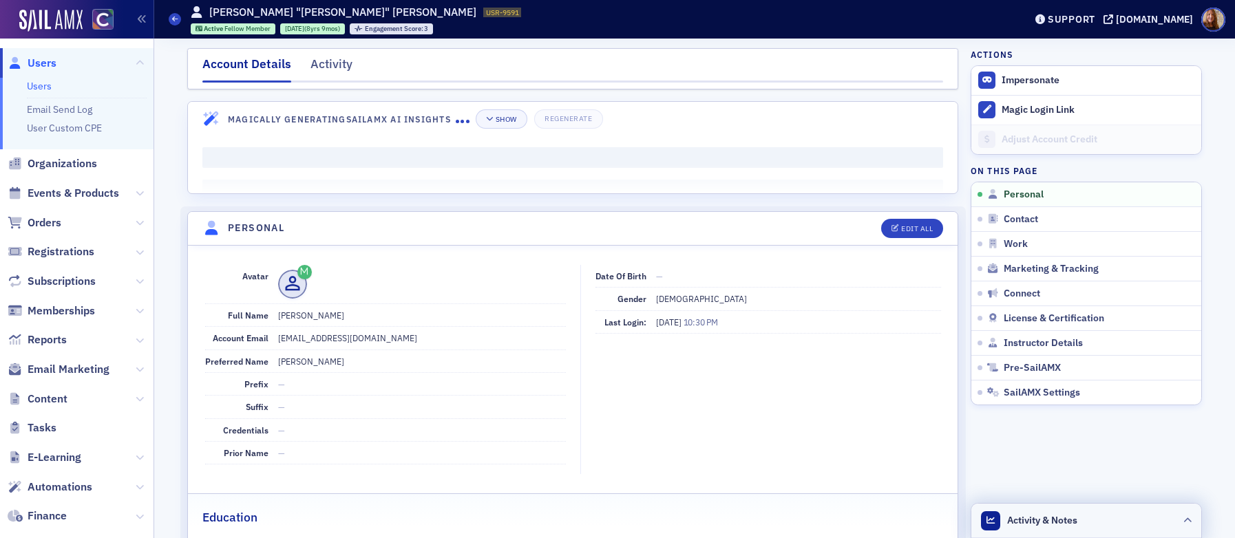
click at [1114, 513] on header "Activity & Notes" at bounding box center [1086, 521] width 230 height 34
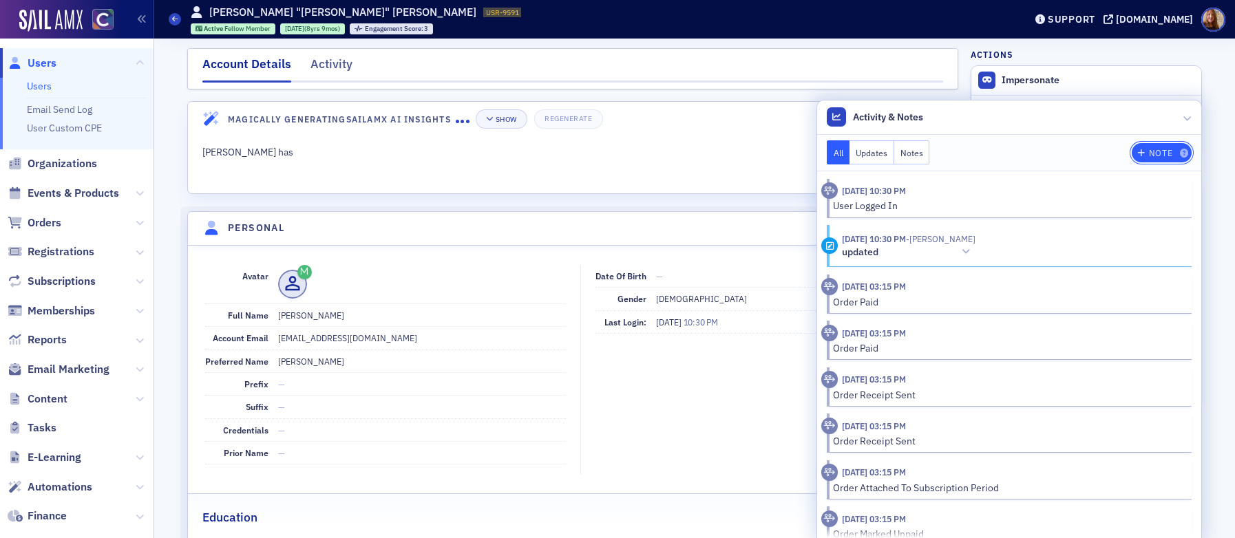
click at [1149, 150] on div "Note" at bounding box center [1160, 153] width 23 height 8
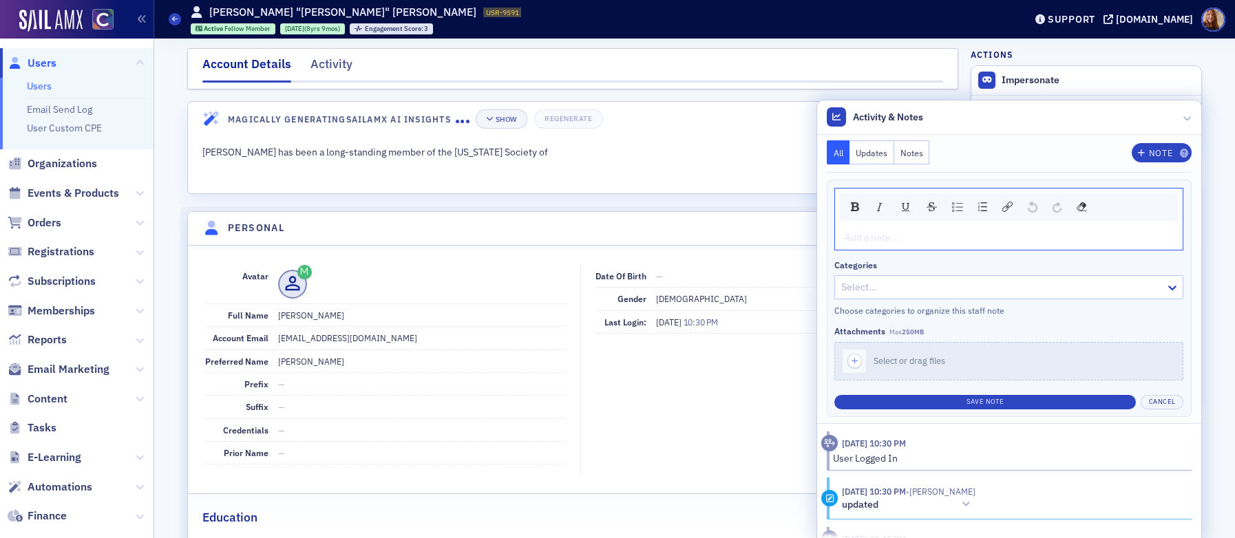
click at [873, 234] on div "rdw-editor" at bounding box center [1009, 238] width 328 height 14
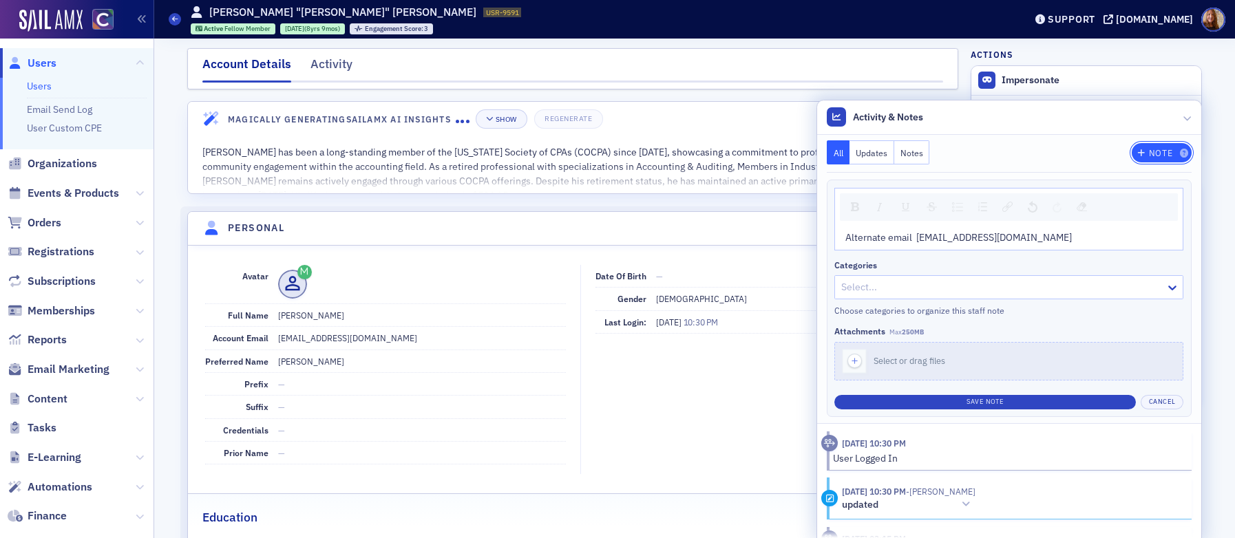
click at [1151, 153] on div "Note" at bounding box center [1160, 153] width 23 height 8
click at [1047, 239] on div "Alternate email landin417@gmail.com" at bounding box center [1009, 238] width 328 height 14
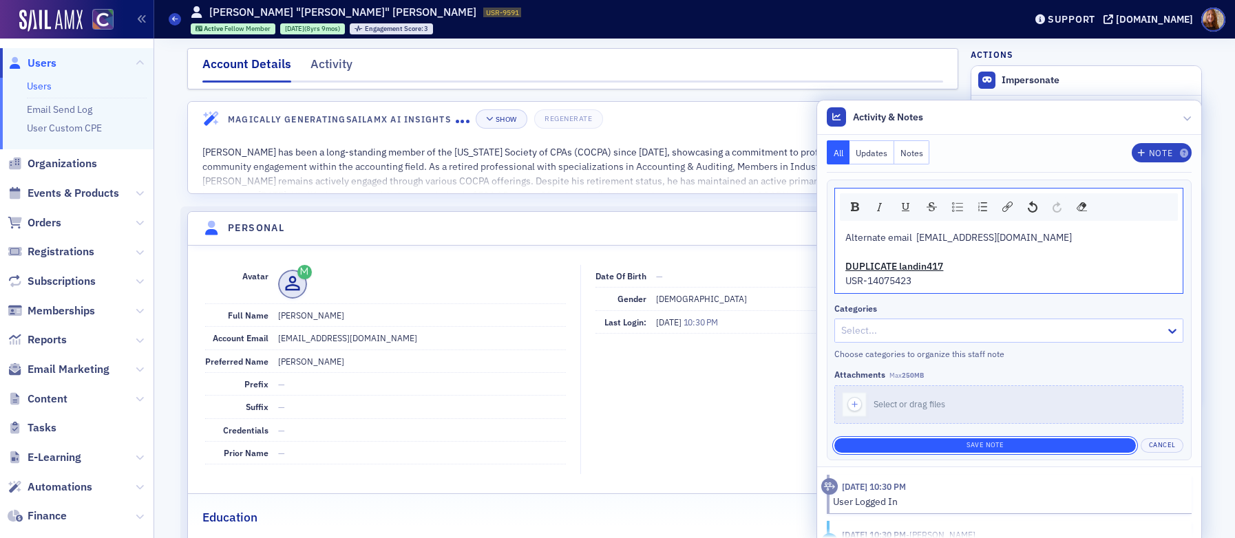
click at [991, 449] on button "Save Note" at bounding box center [984, 445] width 301 height 14
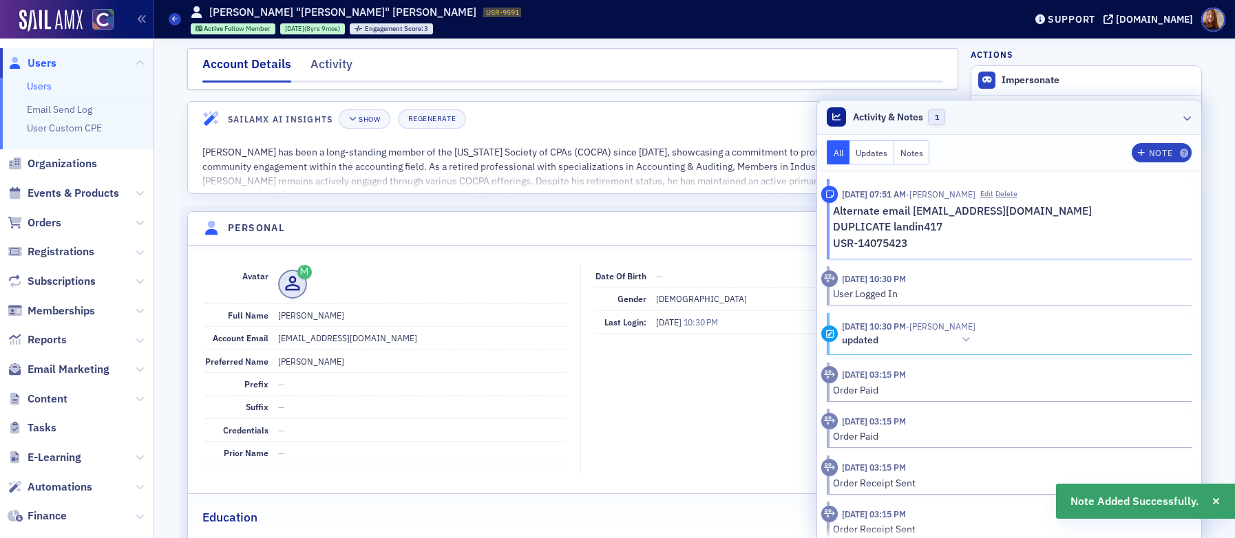
click at [1034, 111] on header "Activity & Notes 1" at bounding box center [1009, 117] width 384 height 34
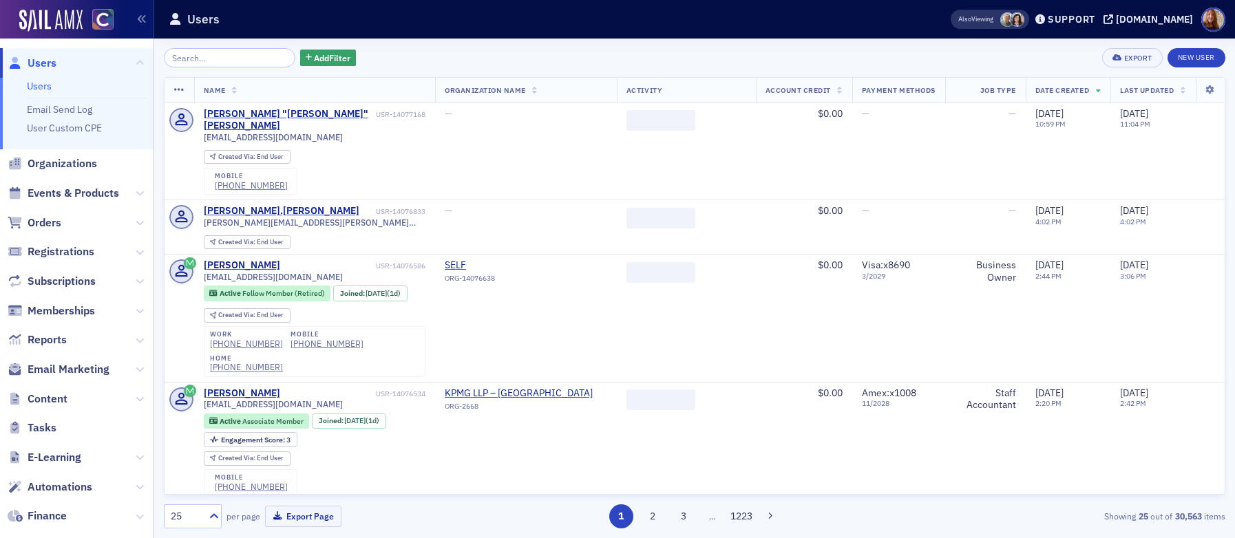
click at [209, 55] on input "search" at bounding box center [229, 57] width 131 height 19
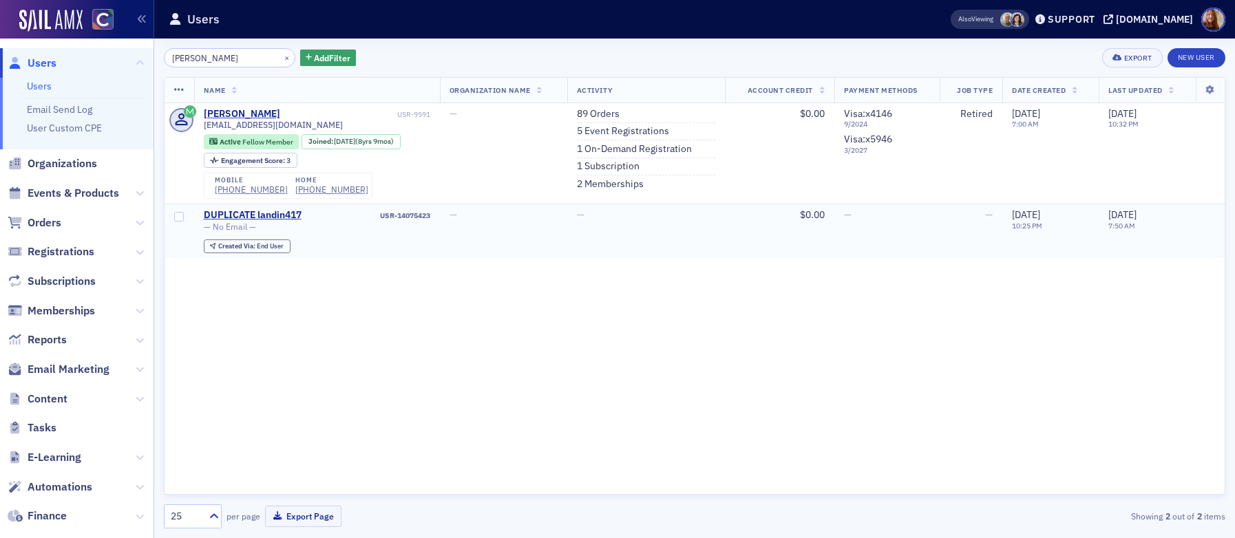
type input "landin"
drag, startPoint x: 350, startPoint y: 216, endPoint x: 301, endPoint y: 213, distance: 48.9
click at [301, 213] on div "DUPLICATE landin417 USR-14075423" at bounding box center [317, 215] width 226 height 12
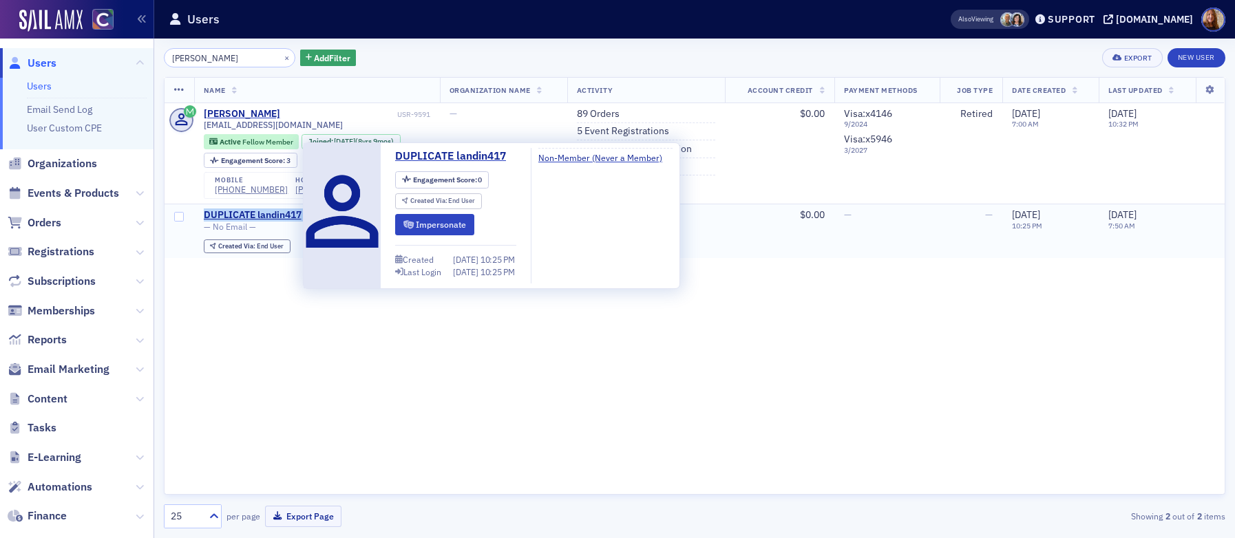
drag, startPoint x: 449, startPoint y: 215, endPoint x: 204, endPoint y: 213, distance: 245.0
click at [204, 213] on td "DUPLICATE landin417 USR-14075423 — No Email — Created Via : End User" at bounding box center [317, 231] width 246 height 54
copy div "DUPLICATE landin417 USR-14075423"
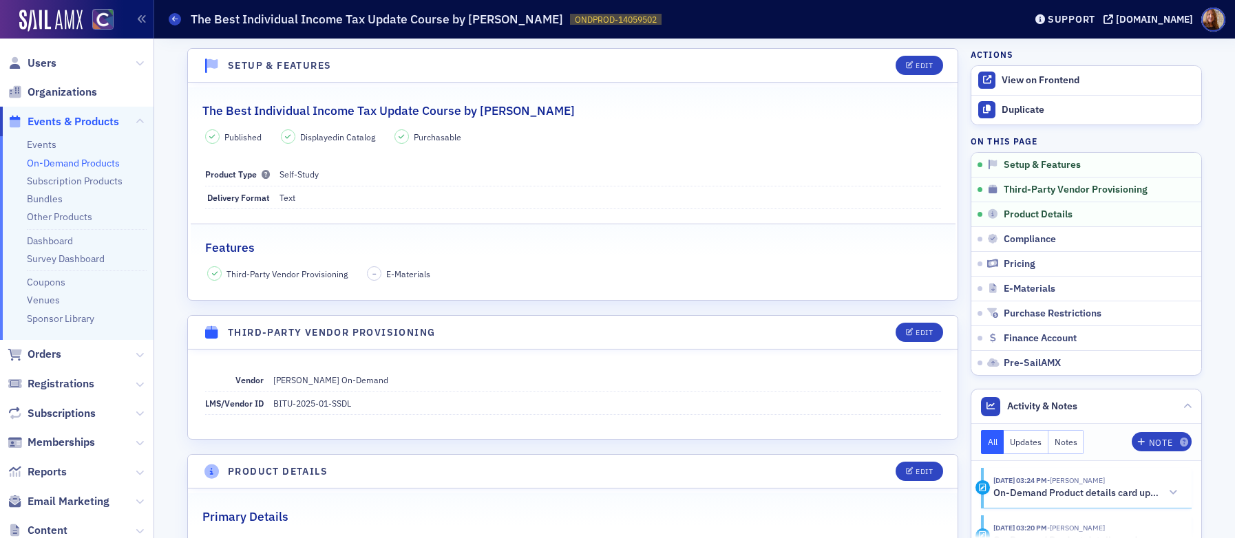
click at [378, 116] on h2 "The Best Individual Income Tax Update Course by [PERSON_NAME]" at bounding box center [388, 111] width 372 height 18
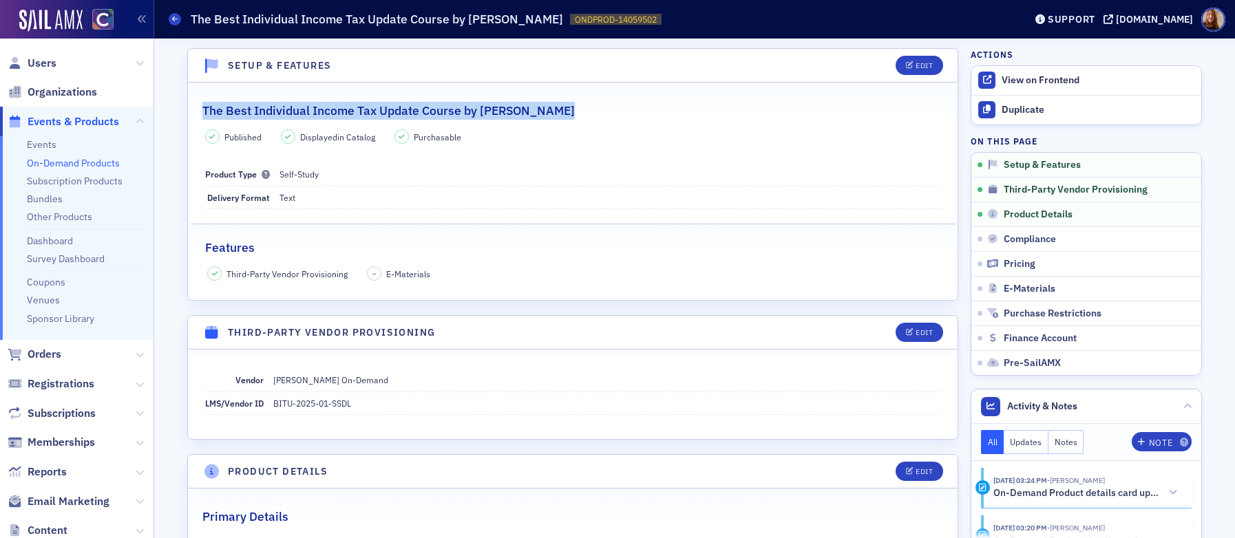
click at [378, 116] on h2 "The Best Individual Income Tax Update Course by [PERSON_NAME]" at bounding box center [388, 111] width 372 height 18
copy h2 "The Best Individual Income Tax Update Course by [PERSON_NAME]"
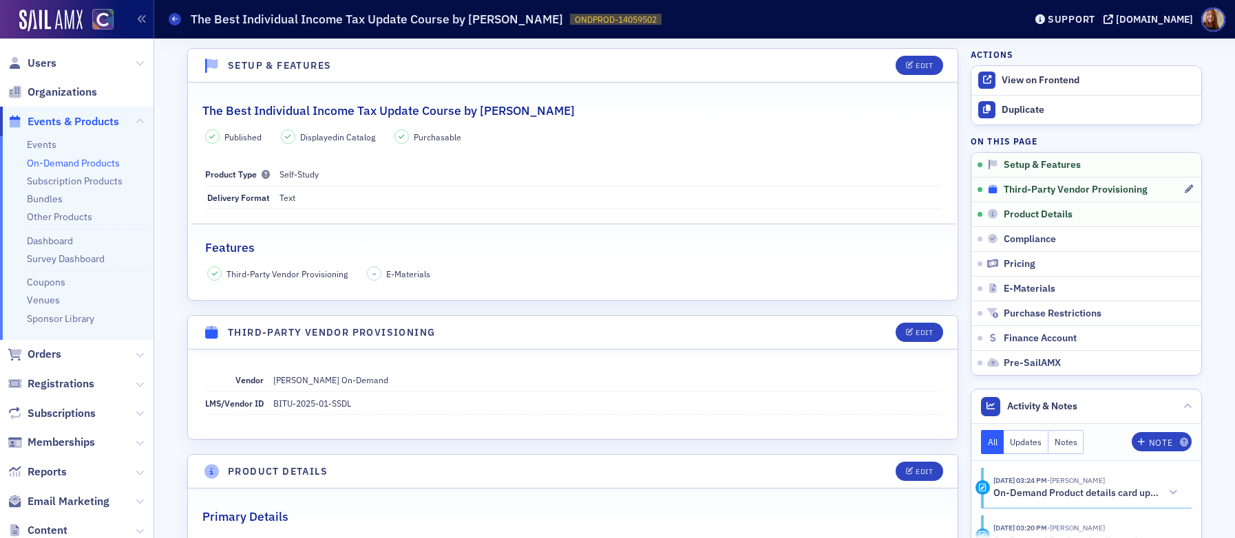
click at [1094, 191] on span "Third-Party Vendor Provisioning" at bounding box center [1075, 190] width 144 height 12
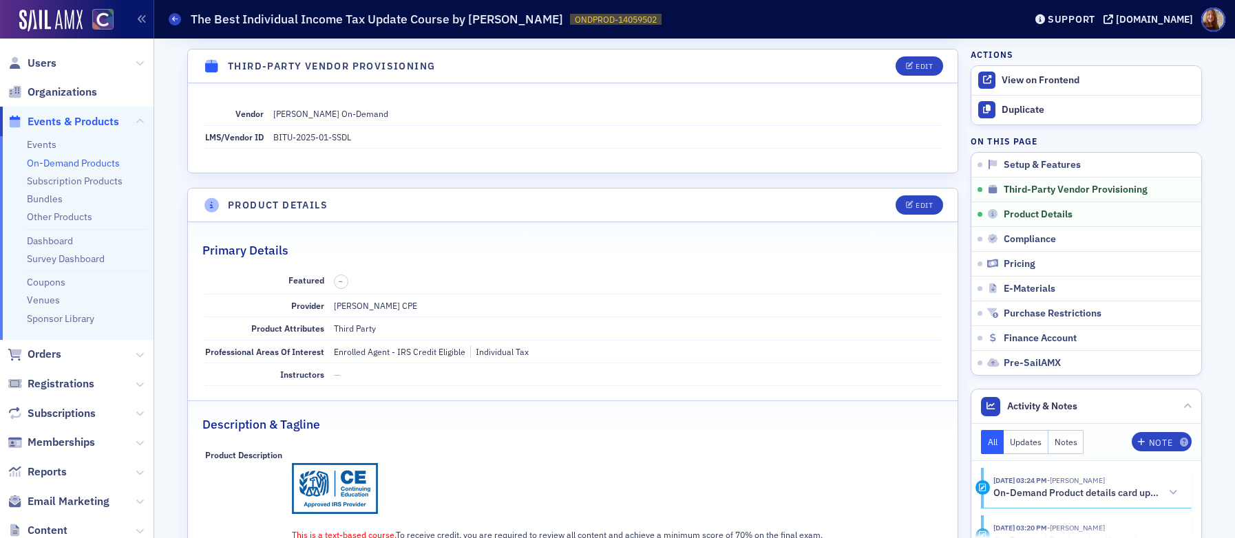
scroll to position [270, 0]
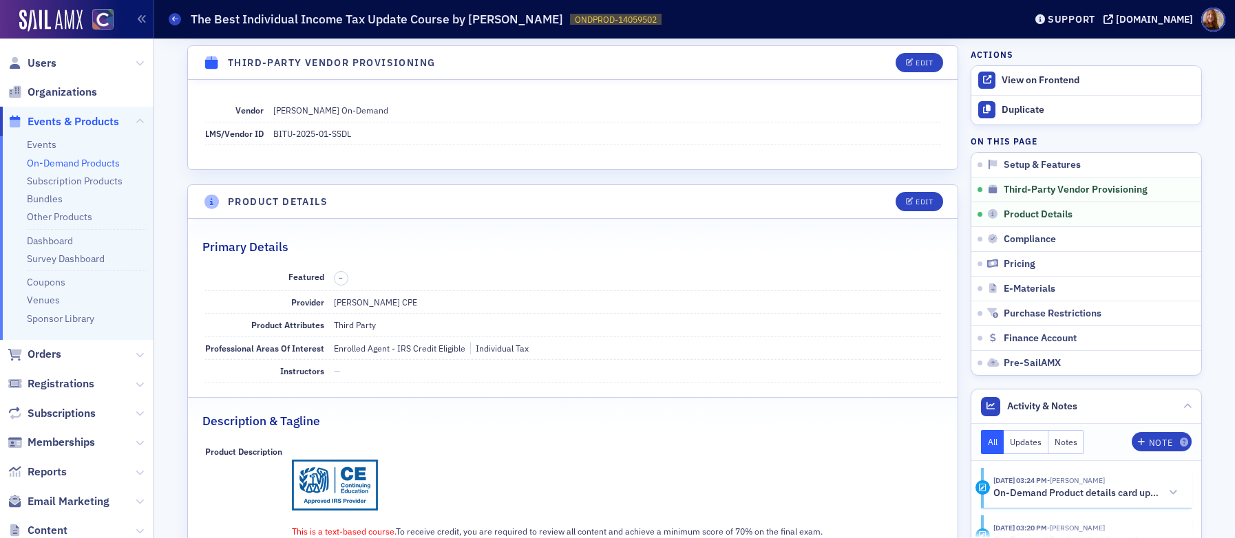
click at [62, 161] on link "On-Demand Products" at bounding box center [73, 163] width 93 height 12
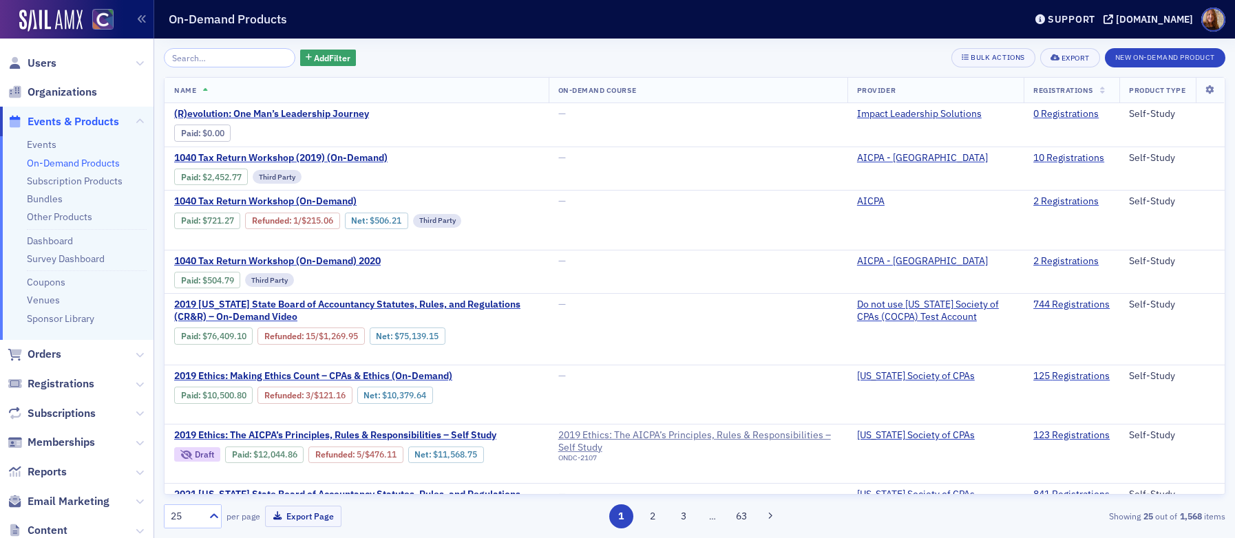
click at [226, 59] on input "search" at bounding box center [229, 57] width 131 height 19
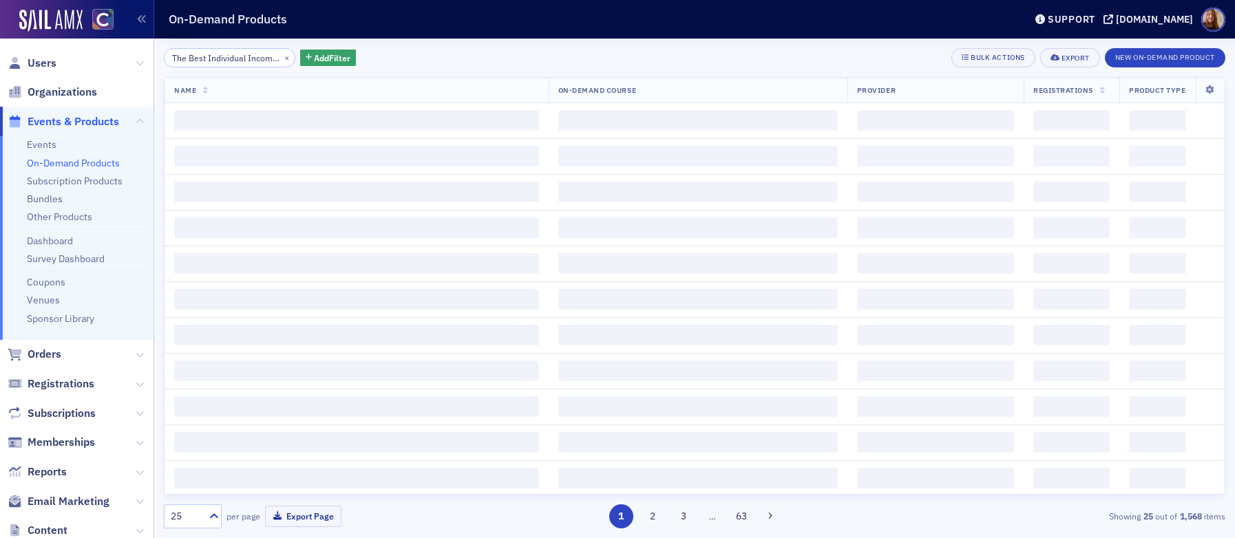
scroll to position [0, 129]
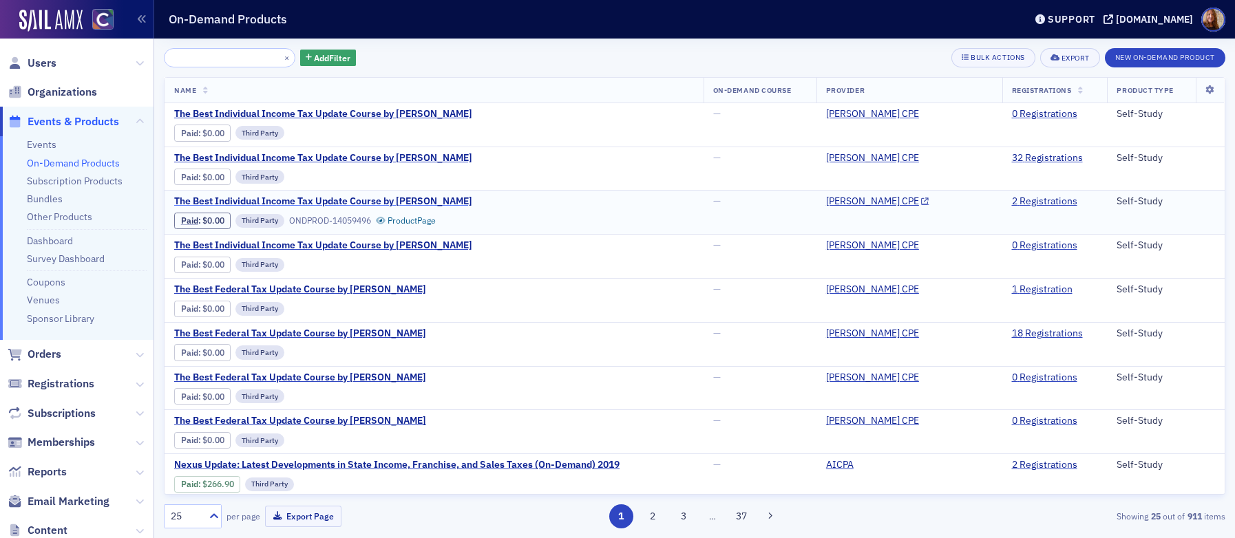
type input "The Best Individual Income Tax Update Course by Surgent"
click at [359, 202] on span "The Best Individual Income Tax Update Course by Surgent" at bounding box center [323, 201] width 298 height 12
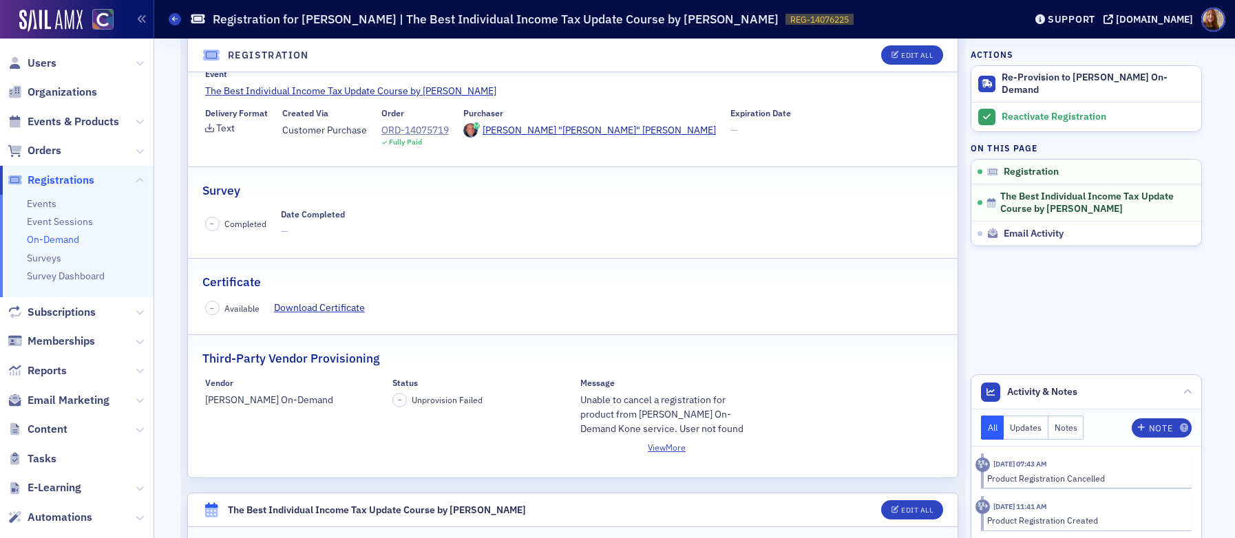
scroll to position [131, 0]
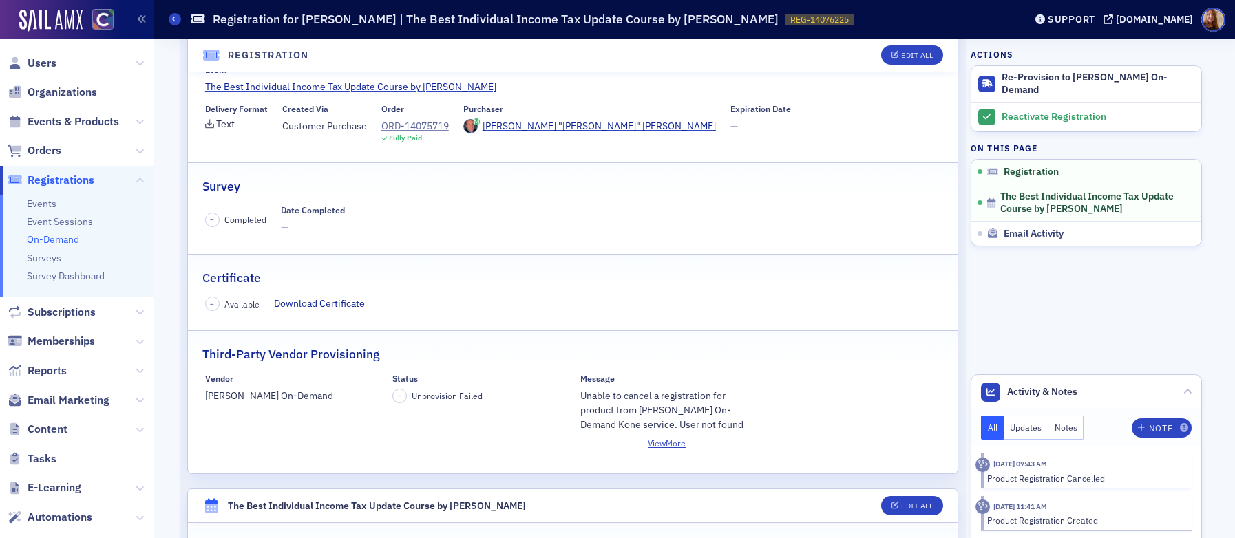
click at [643, 427] on div "Unable to cancel a registration for product from Surgent On-Demand Kone service…" at bounding box center [666, 410] width 173 height 43
click at [736, 409] on div "Unable to cancel a registration for product from Surgent On-Demand Kone service…" at bounding box center [666, 410] width 173 height 43
click at [423, 125] on div "ORD-14075719" at bounding box center [414, 126] width 67 height 14
click at [660, 441] on button "View More" at bounding box center [666, 443] width 173 height 12
click at [660, 446] on button "View Less" at bounding box center [666, 443] width 173 height 12
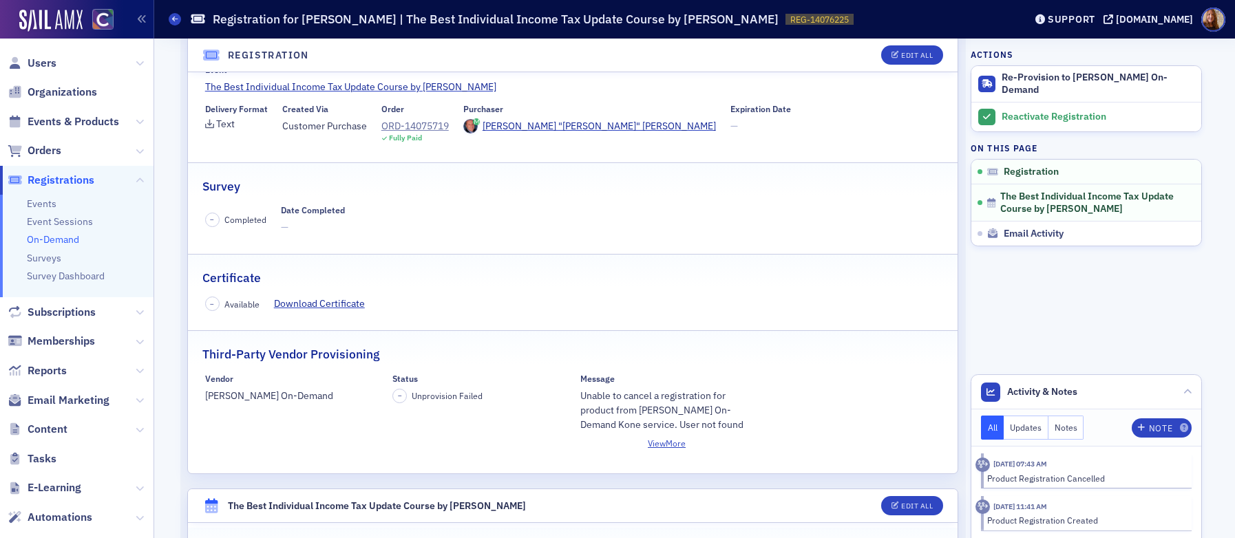
drag, startPoint x: 673, startPoint y: 418, endPoint x: 194, endPoint y: 356, distance: 482.8
click at [194, 356] on fieldset "Third-Party Vendor Provisioning Vendor Surgent On-Demand Status – Unprovision F…" at bounding box center [572, 392] width 769 height 124
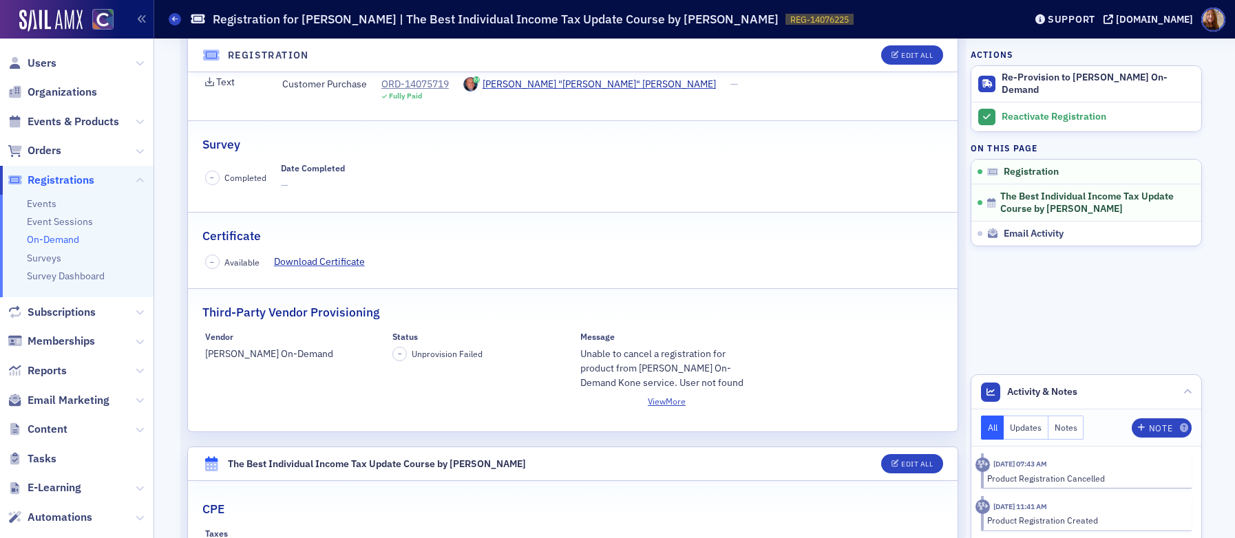
scroll to position [0, 0]
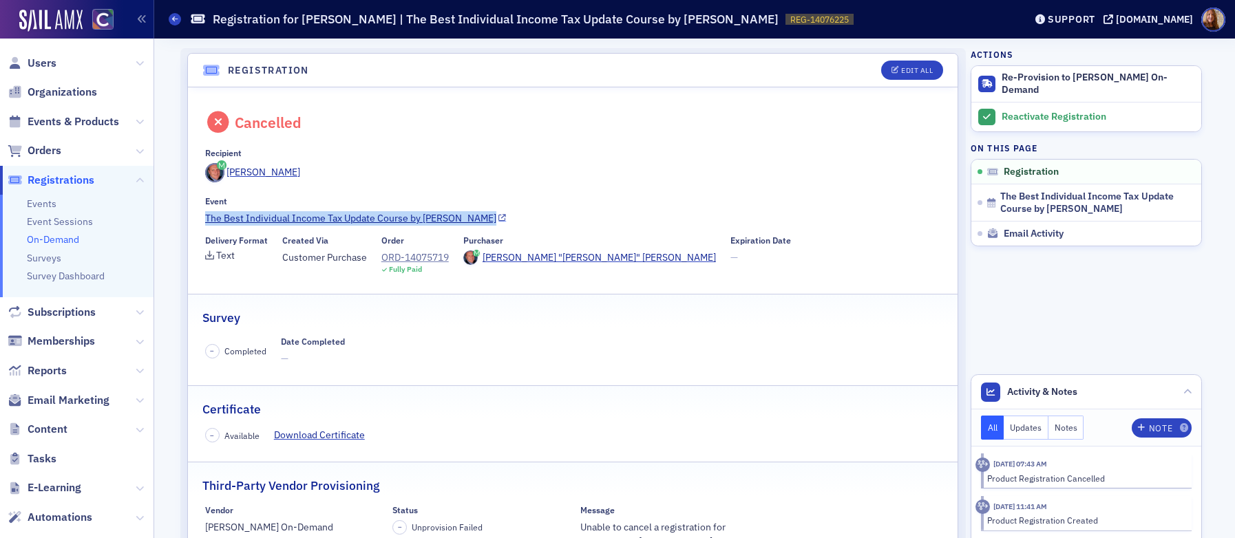
click at [338, 214] on link "The Best Individual Income Tax Update Course by [PERSON_NAME]" at bounding box center [573, 218] width 736 height 14
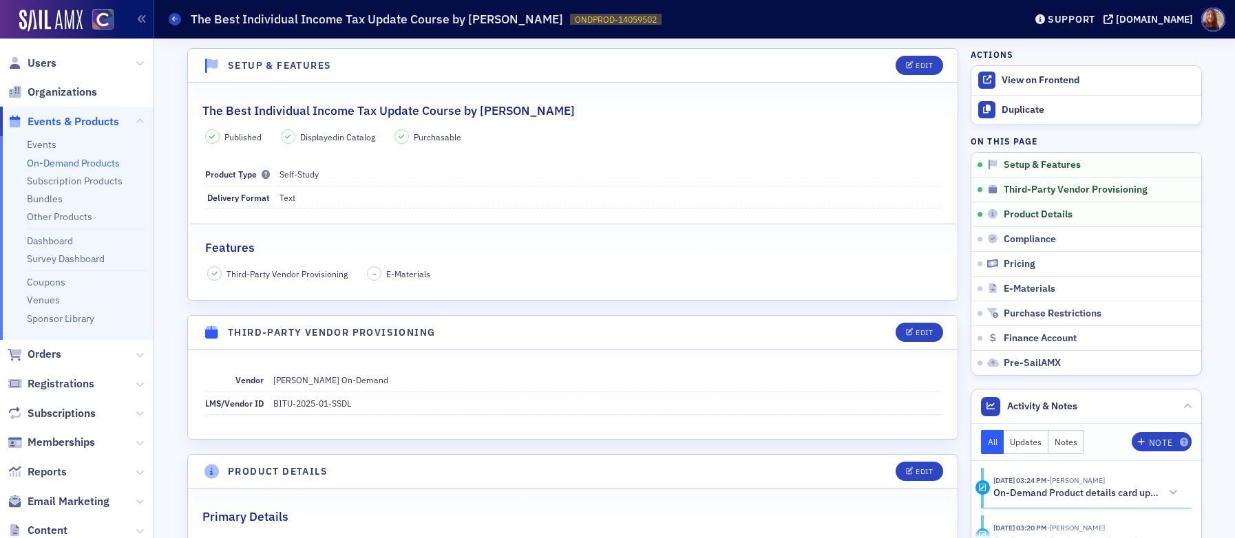
click at [374, 111] on h2 "The Best Individual Income Tax Update Course by [PERSON_NAME]" at bounding box center [388, 111] width 372 height 18
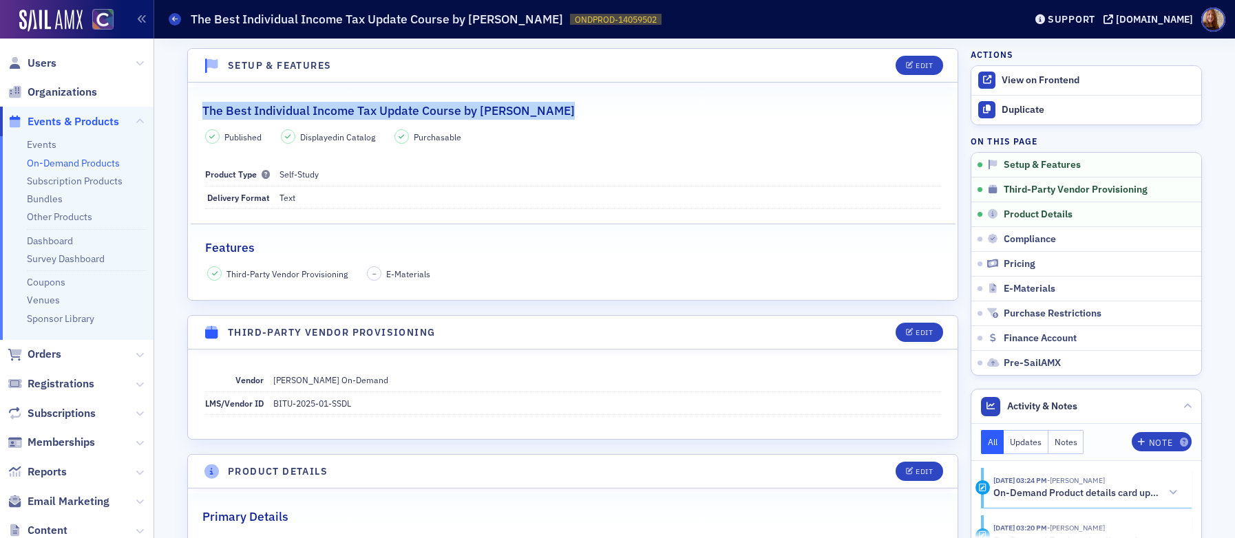
click at [374, 111] on h2 "The Best Individual Income Tax Update Course by [PERSON_NAME]" at bounding box center [388, 111] width 372 height 18
copy h2 "The Best Individual Income Tax Update Course by [PERSON_NAME]"
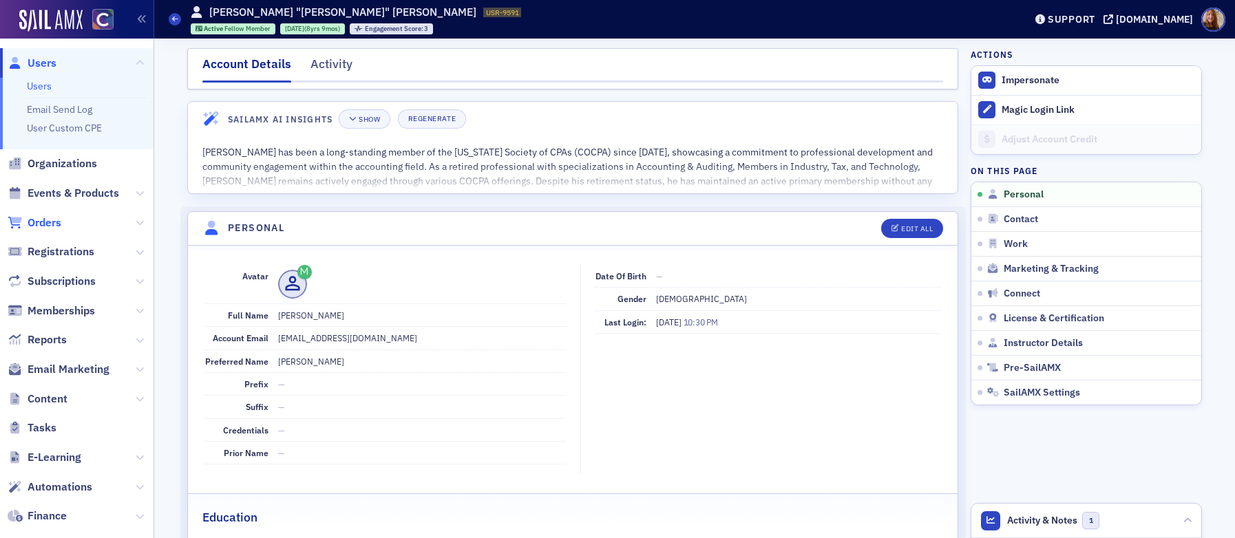
click at [43, 220] on span "Orders" at bounding box center [45, 222] width 34 height 15
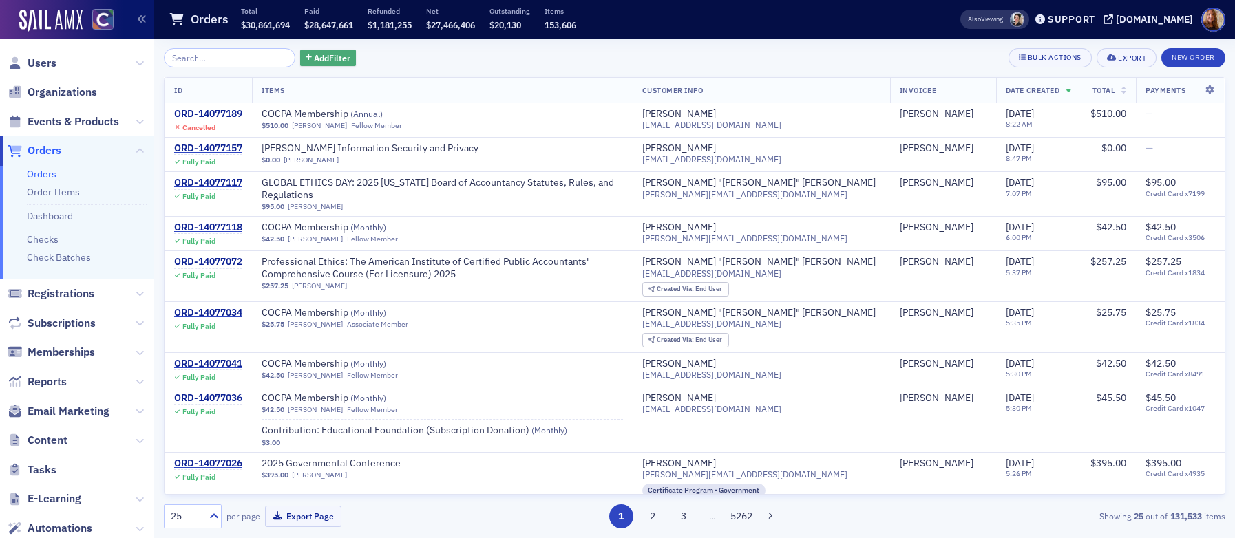
click at [329, 62] on span "Add Filter" at bounding box center [332, 58] width 36 height 12
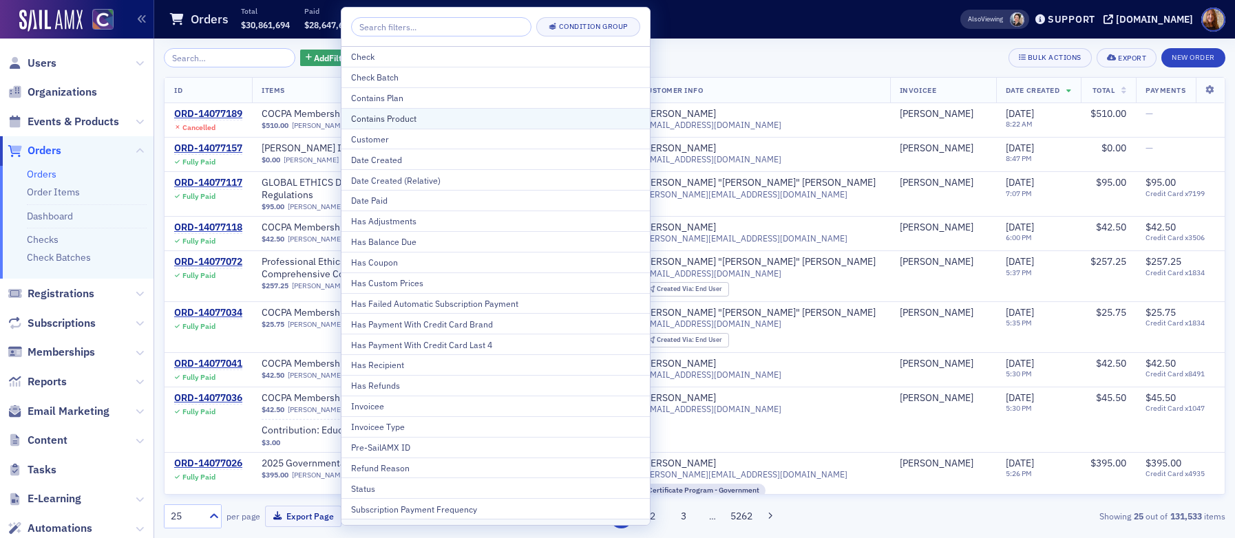
click at [409, 119] on div "Contains Product" at bounding box center [495, 118] width 289 height 12
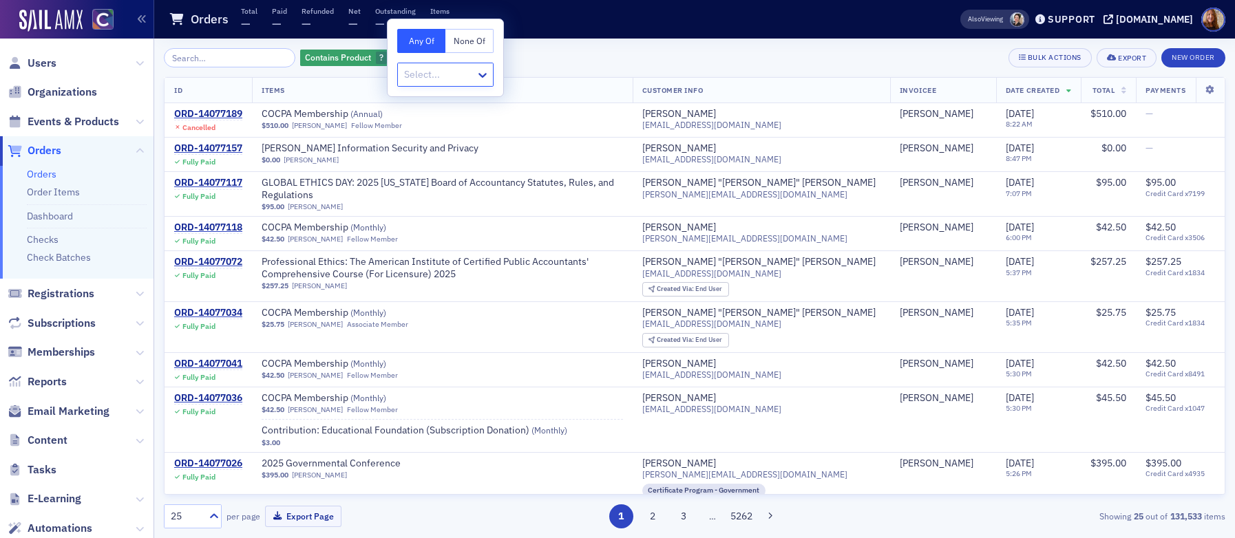
click at [453, 73] on div at bounding box center [439, 74] width 72 height 17
type input "peer"
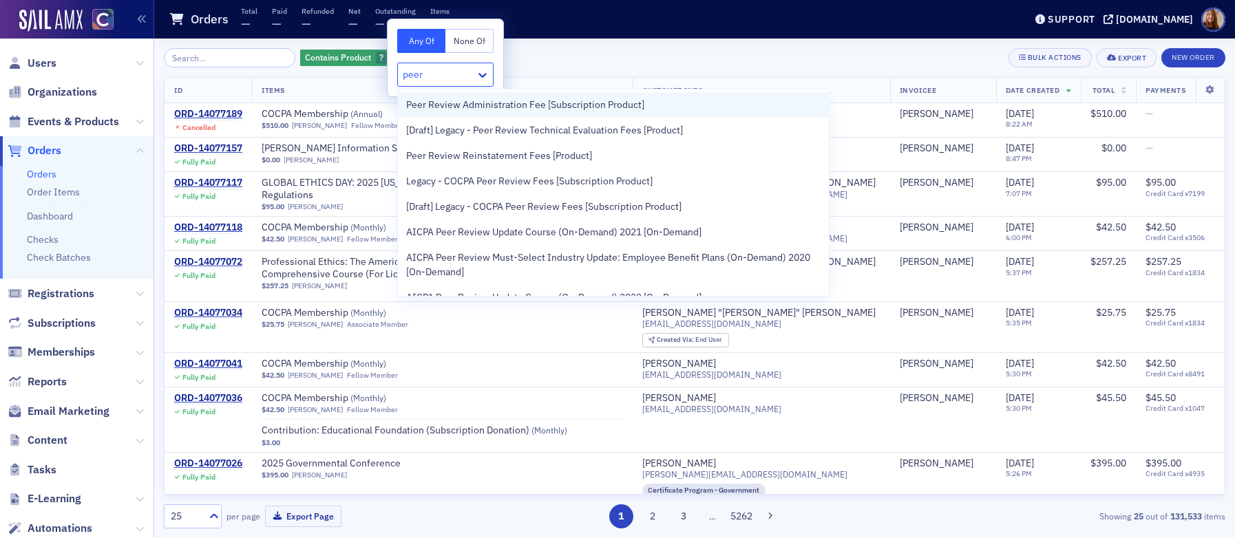
click at [532, 105] on span "Peer Review Administration Fee [Subscription Product]" at bounding box center [525, 105] width 238 height 14
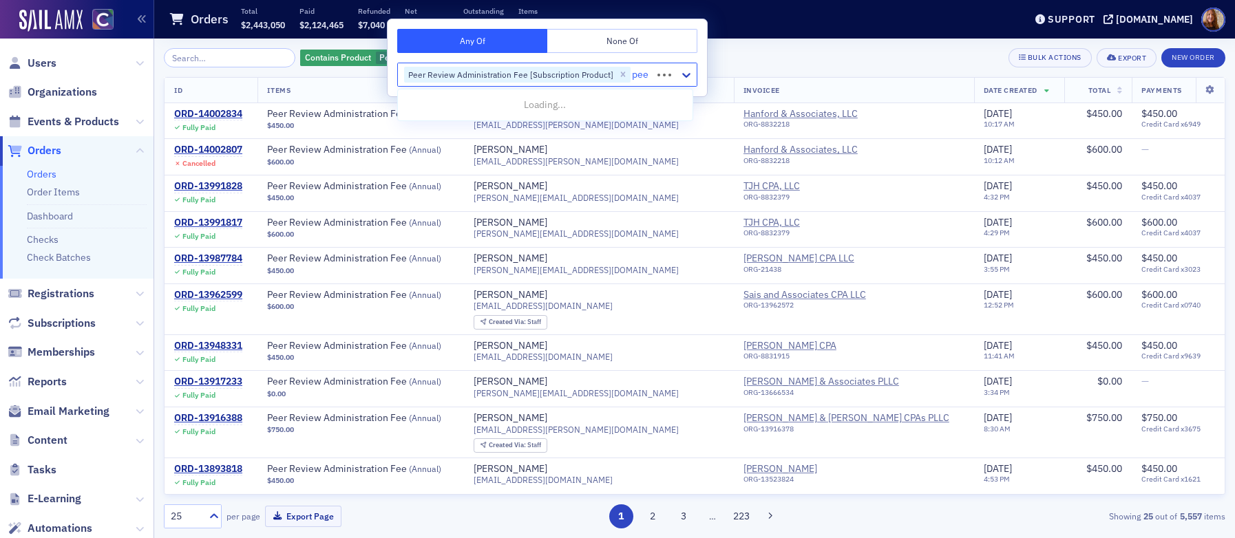
type input "peer"
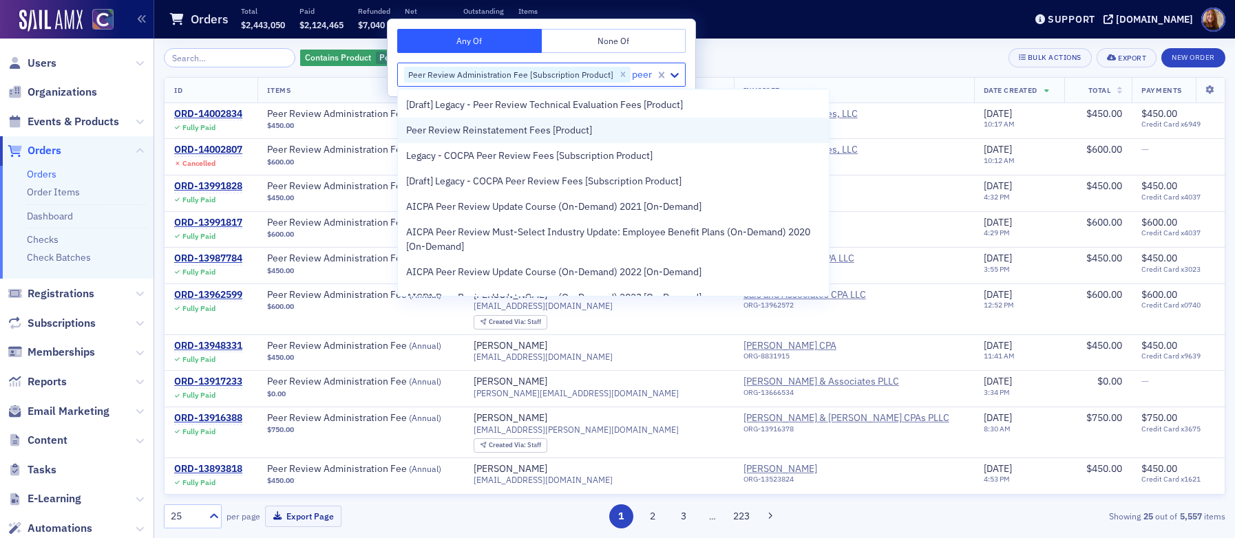
click at [481, 127] on span "Peer Review Reinstatement Fees [Product]" at bounding box center [499, 130] width 186 height 14
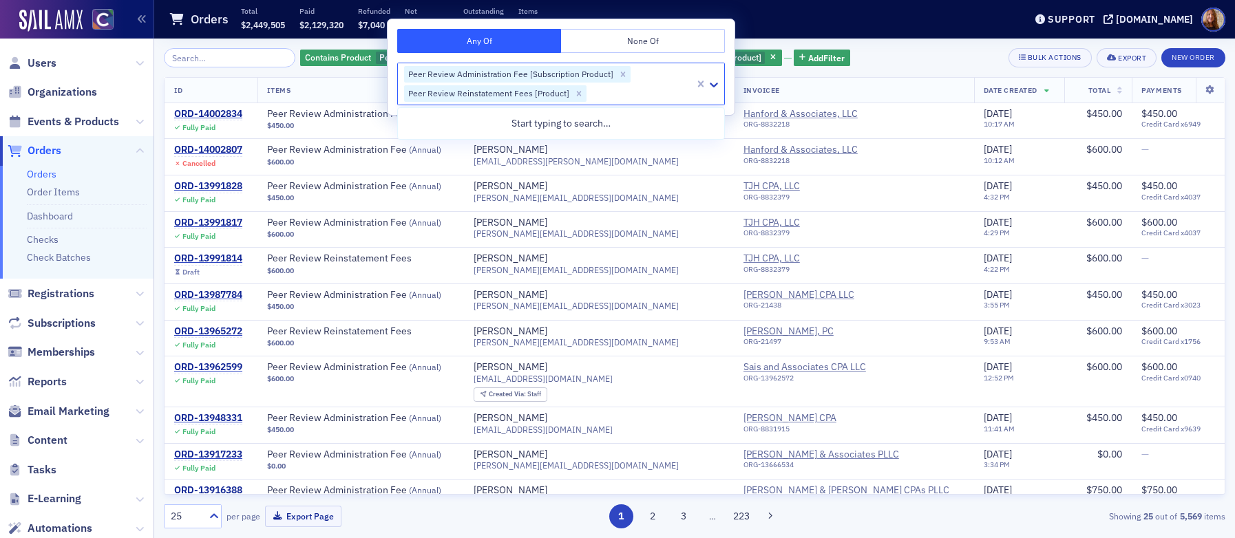
click at [915, 53] on div "Contains Product Peer Review Administration Fee [Subscription Product], Peer Re…" at bounding box center [694, 57] width 1061 height 19
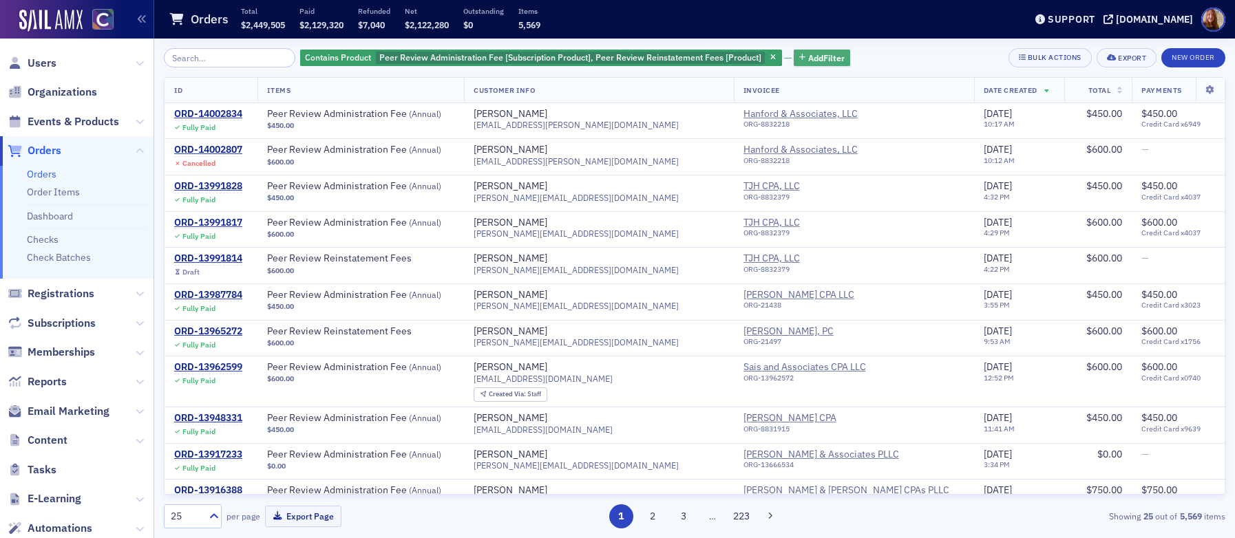
click at [808, 56] on span "Add Filter" at bounding box center [826, 58] width 36 height 12
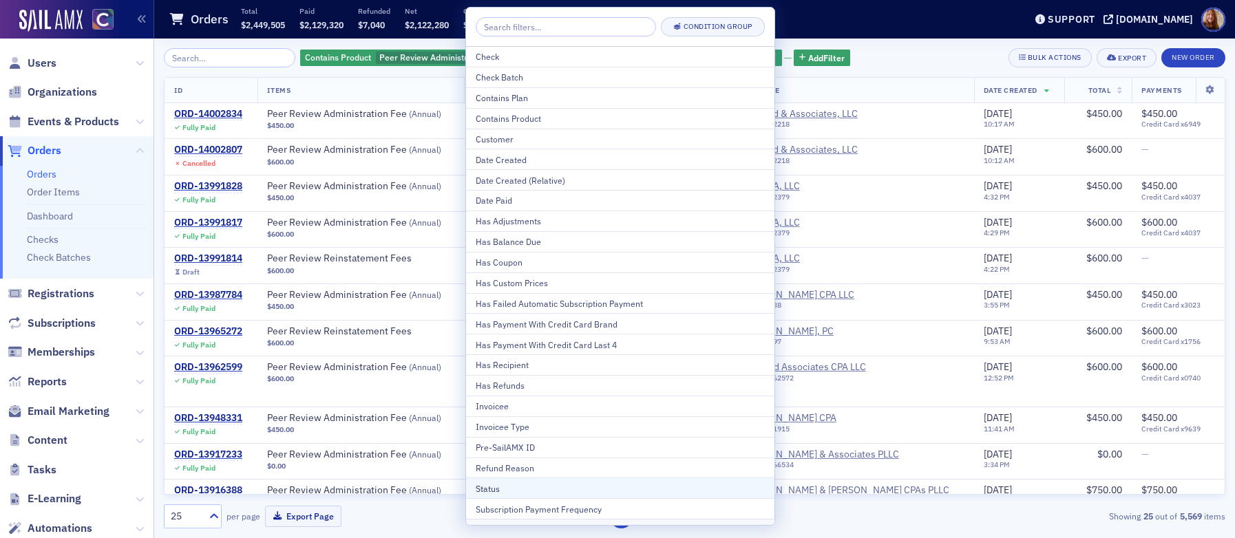
click at [509, 489] on div "Status" at bounding box center [620, 488] width 289 height 12
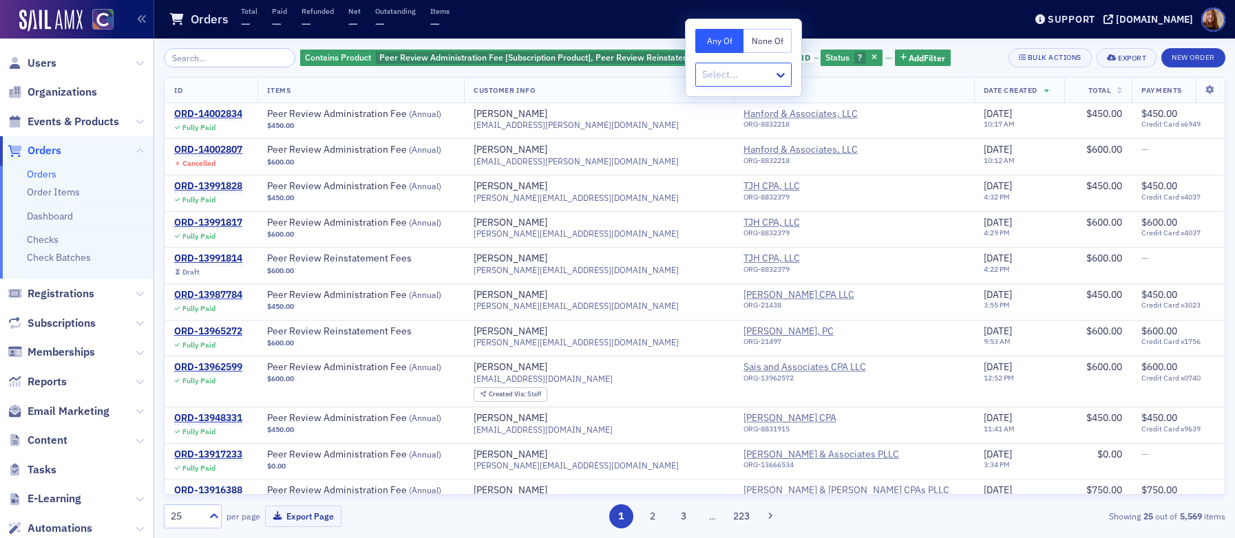
click at [736, 80] on div at bounding box center [737, 74] width 72 height 17
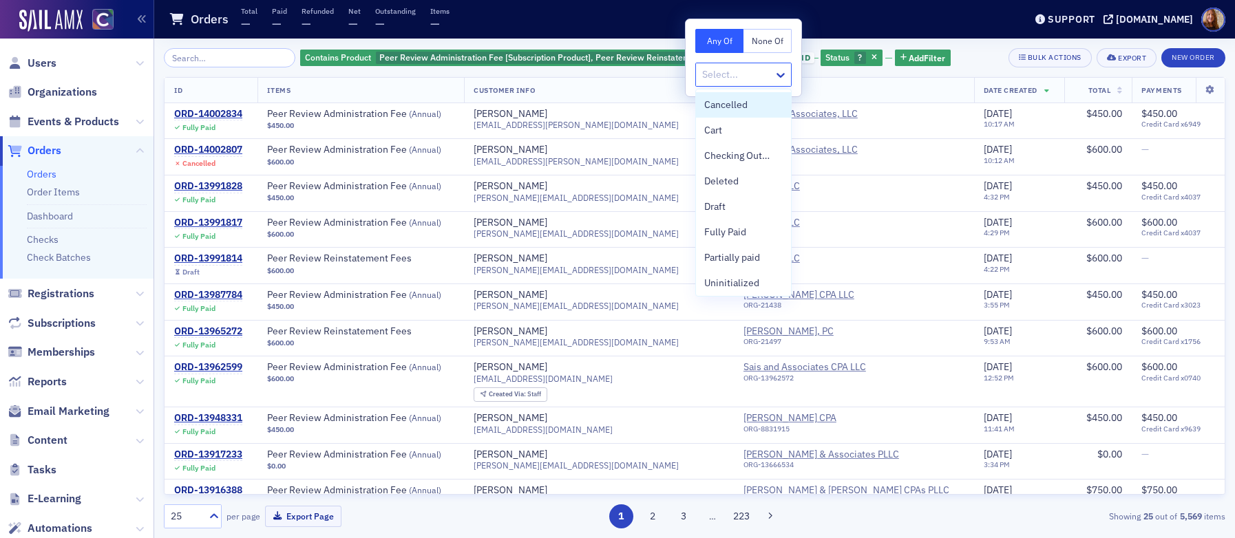
click at [969, 45] on div "Contains Product Peer Review Administration Fee [Subscription Product], Peer Re…" at bounding box center [694, 289] width 1061 height 500
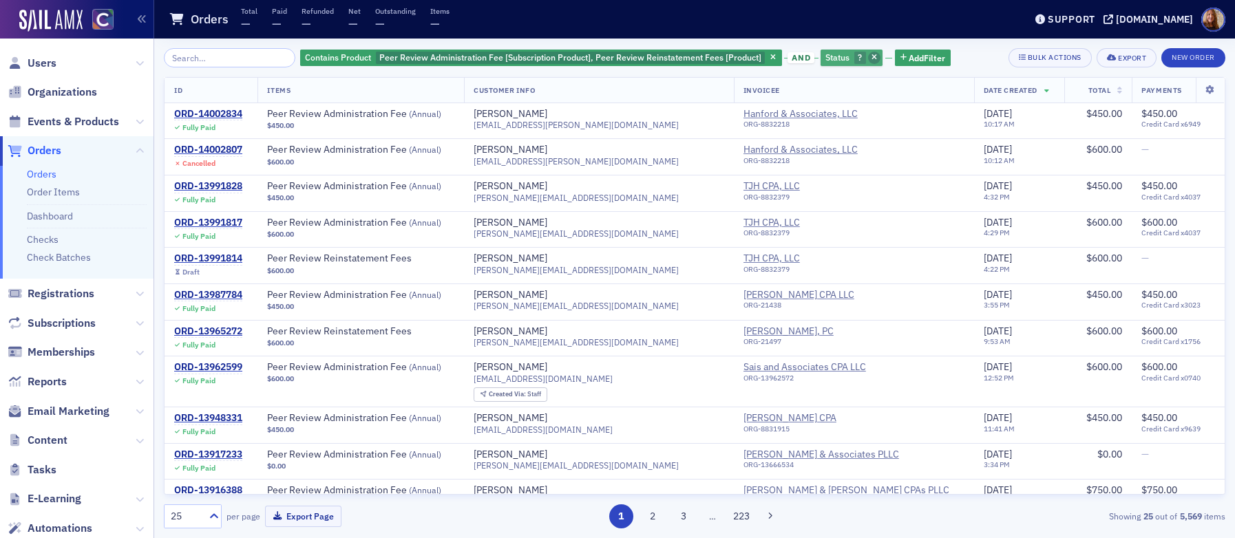
click at [871, 57] on icon "button" at bounding box center [874, 58] width 6 height 8
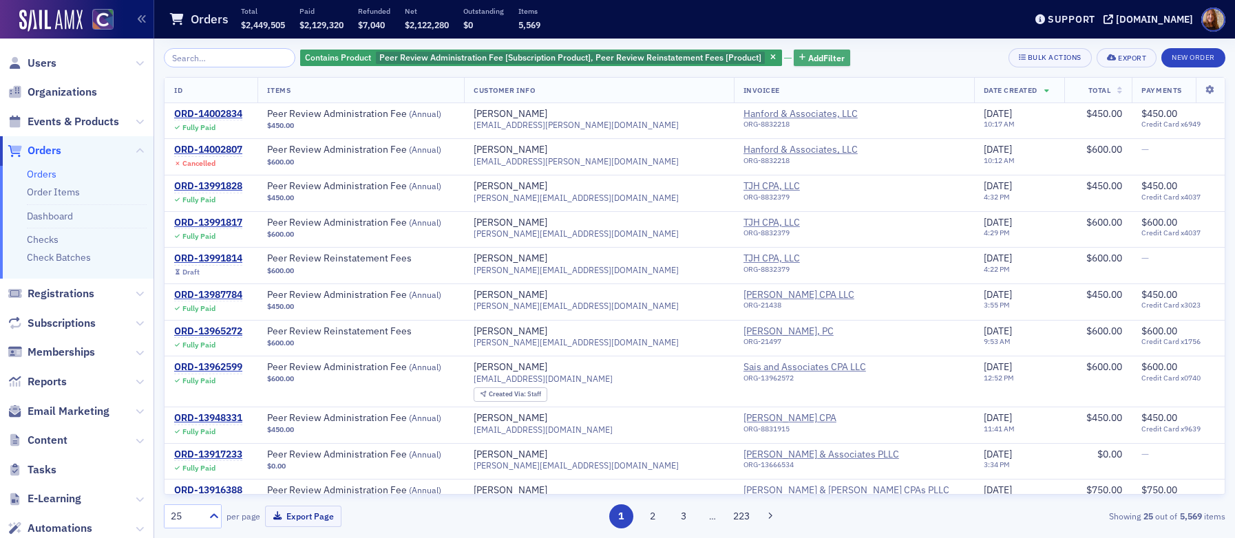
click at [811, 57] on span "Add Filter" at bounding box center [826, 58] width 36 height 12
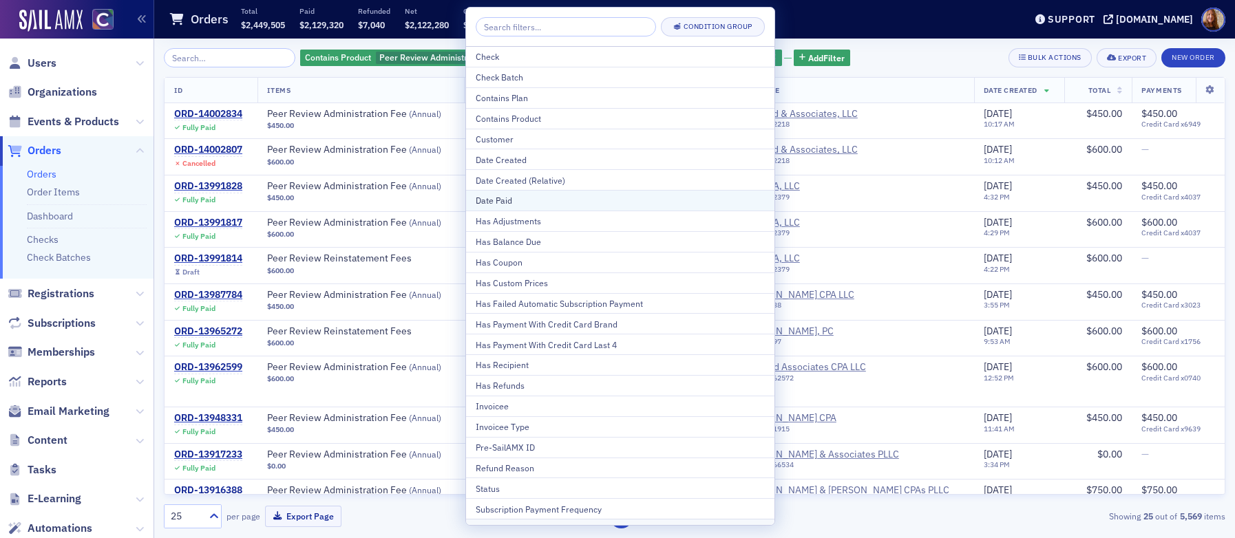
click at [510, 200] on div "Date Paid" at bounding box center [620, 200] width 289 height 12
select select "9"
select select "2025"
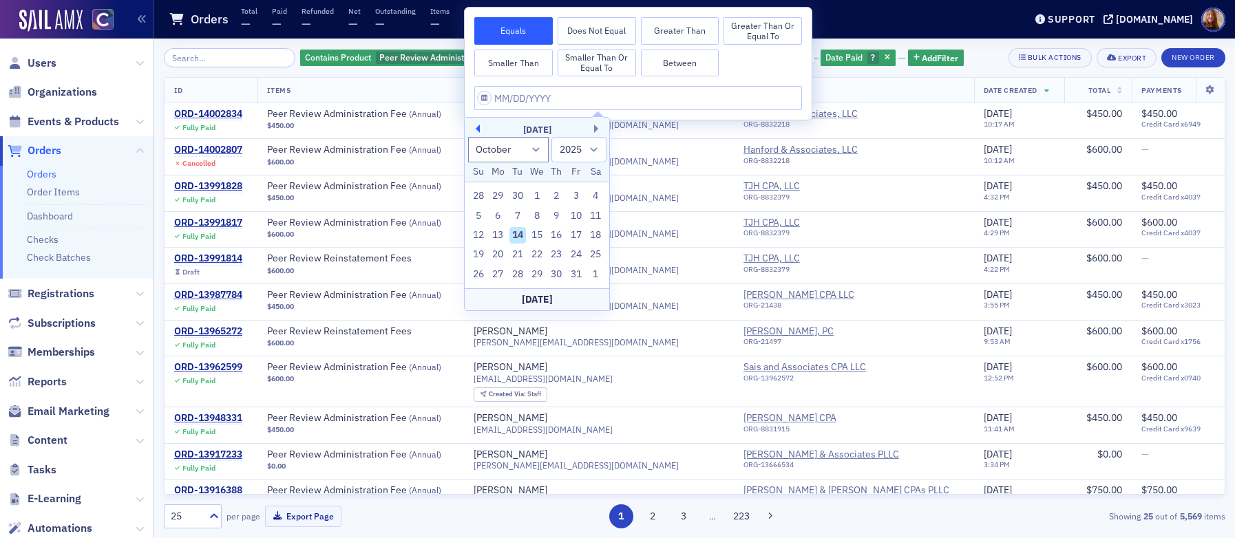
click at [476, 129] on button "Previous Month" at bounding box center [475, 129] width 8 height 8
click at [477, 129] on button "Previous Month" at bounding box center [475, 129] width 8 height 8
select select "7"
click at [574, 194] on div "1" at bounding box center [576, 196] width 17 height 17
type input "[DATE]"
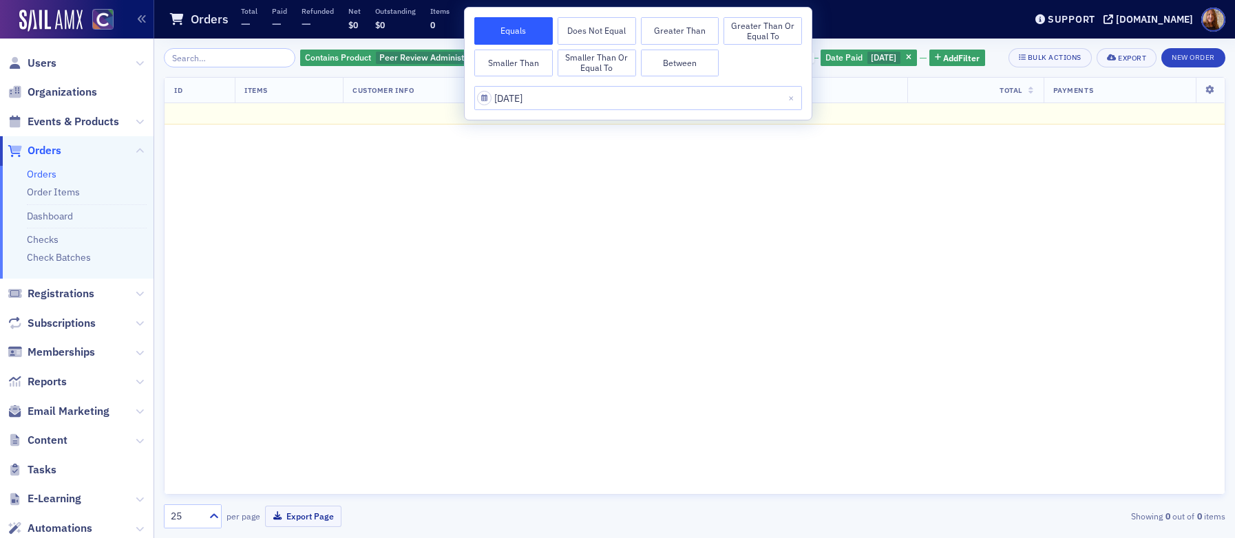
click at [674, 63] on button "Between" at bounding box center [680, 64] width 78 height 28
select select "7"
select select "2025"
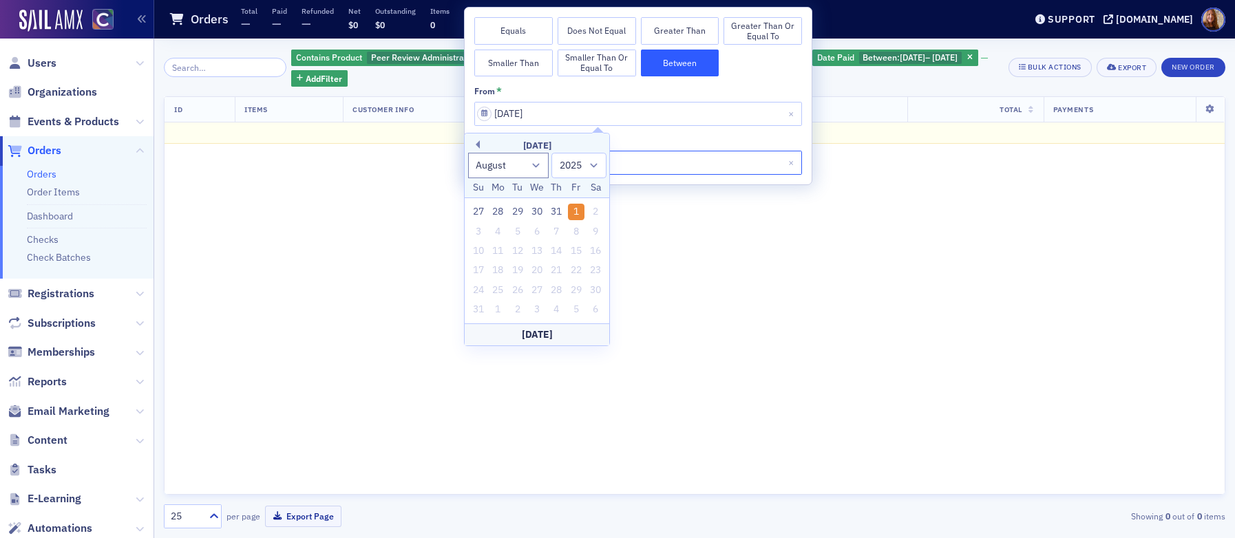
click at [650, 153] on input "[DATE]" at bounding box center [638, 163] width 328 height 24
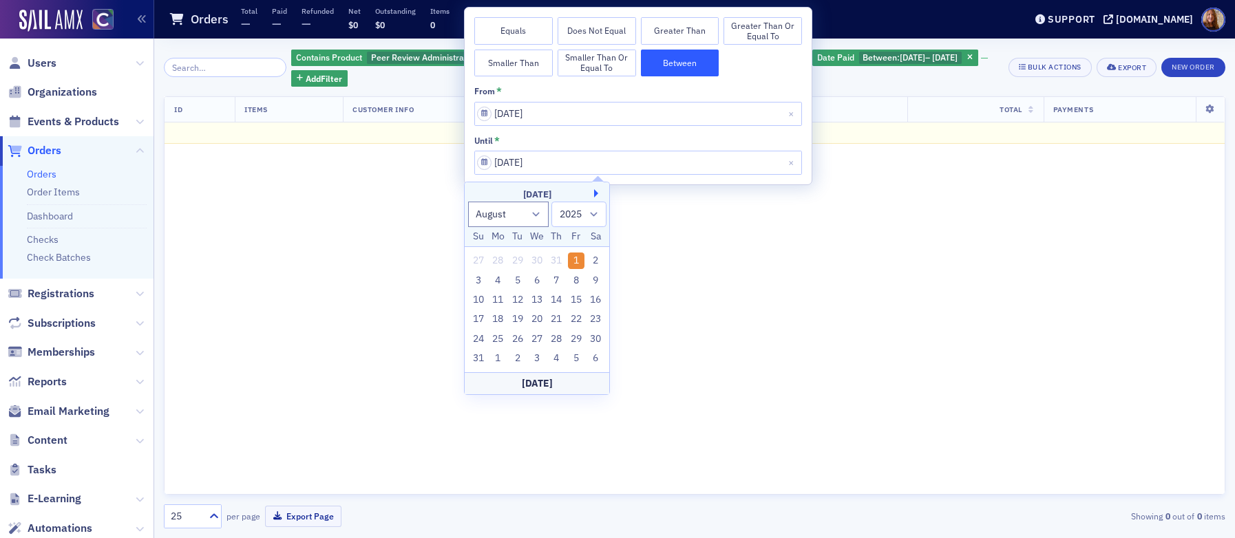
click at [595, 190] on button "Next Month" at bounding box center [598, 193] width 8 height 8
select select "9"
click at [576, 341] on div "31" at bounding box center [576, 339] width 17 height 17
type input "[DATE]"
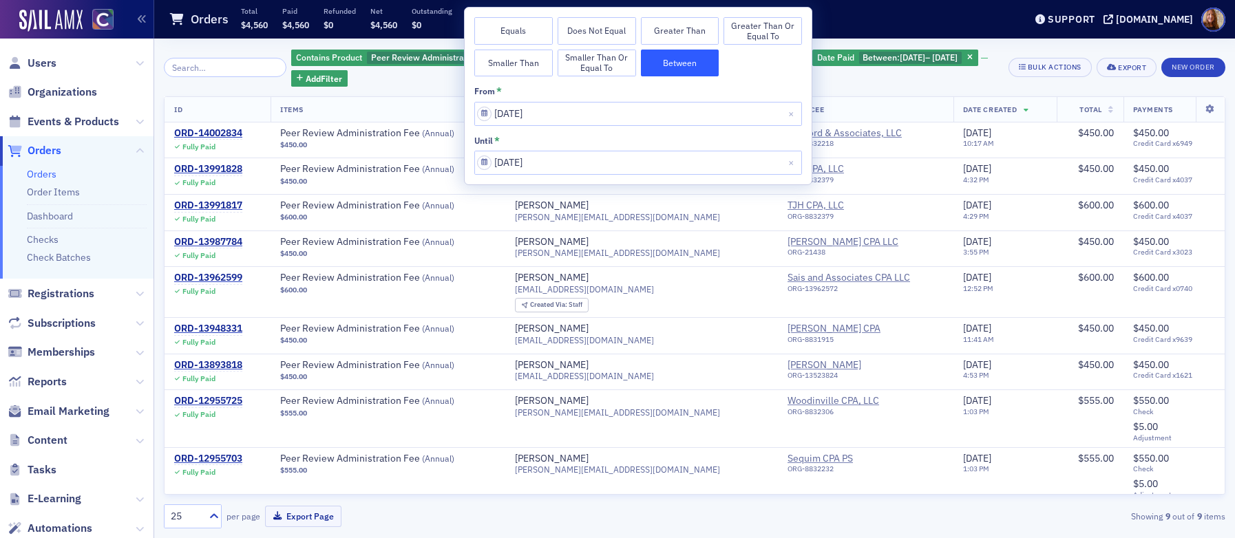
click at [882, 86] on div "Contains Product Peer Review Administration Fee [Subscription Product], Peer Re…" at bounding box center [644, 67] width 707 height 39
